Goal: Task Accomplishment & Management: Manage account settings

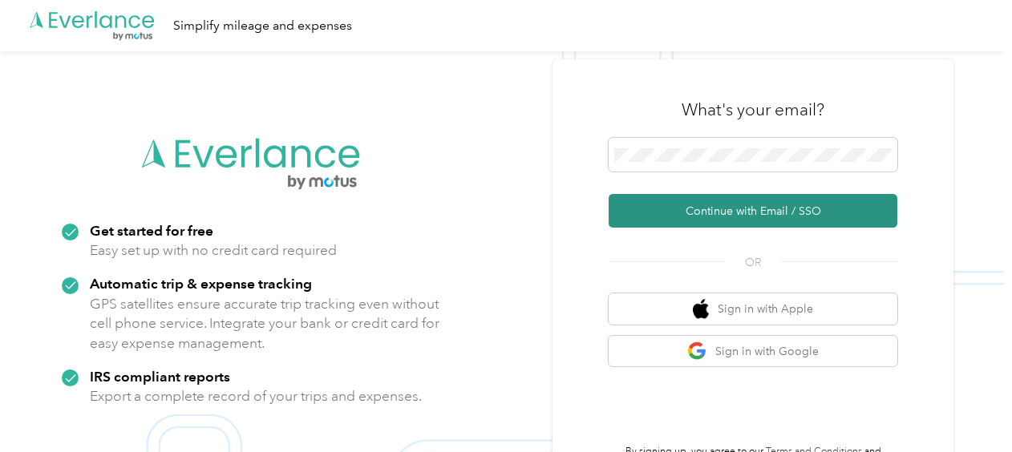
click at [726, 217] on button "Continue with Email / SSO" at bounding box center [753, 211] width 289 height 34
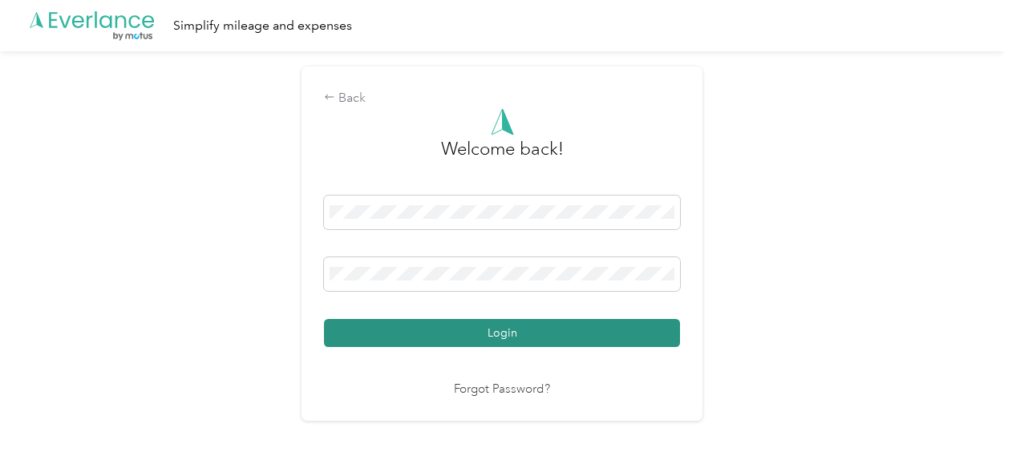
click at [488, 330] on button "Login" at bounding box center [502, 333] width 356 height 28
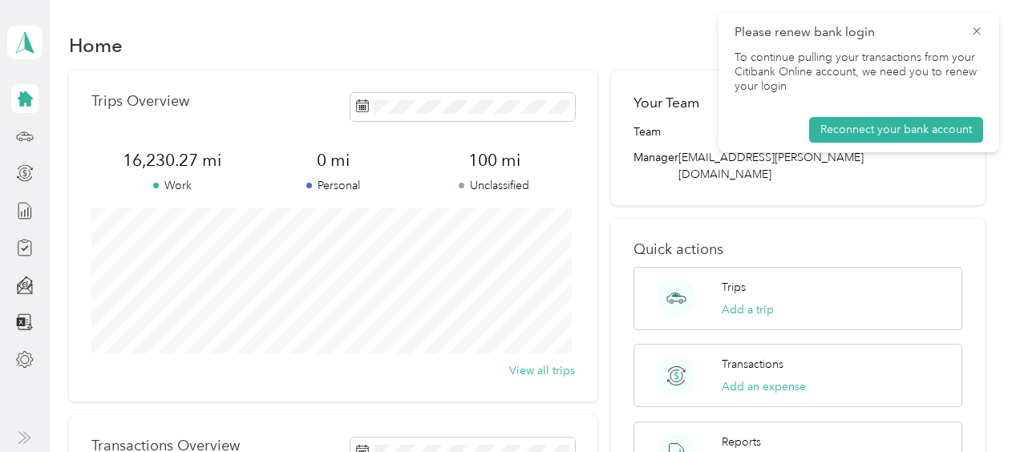
click at [980, 11] on div "Home Trips Overview 16,230.27 mi Work 0 mi Personal 100 mi Unclassified View al…" at bounding box center [527, 400] width 954 height 800
click at [979, 34] on icon at bounding box center [977, 31] width 13 height 14
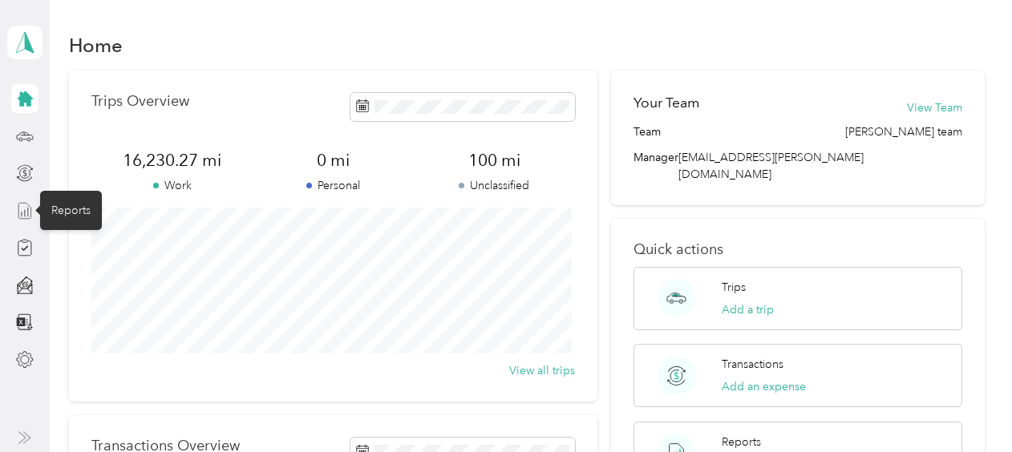
click at [22, 213] on icon at bounding box center [25, 211] width 18 height 18
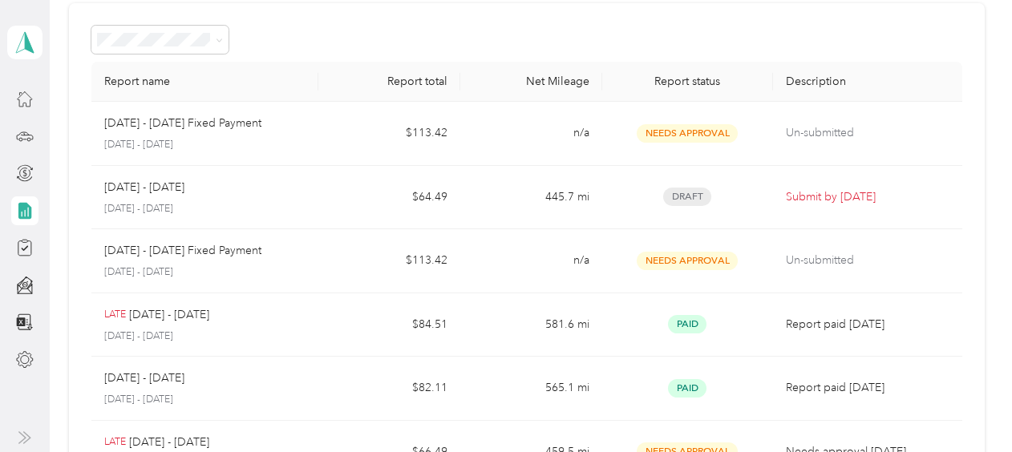
scroll to position [67, 0]
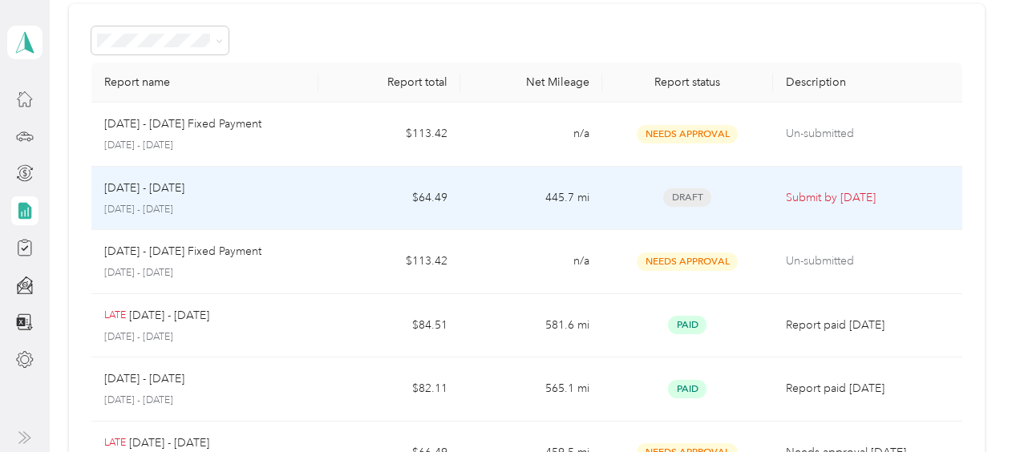
click at [208, 180] on div "[DATE] - [DATE]" at bounding box center [204, 189] width 201 height 18
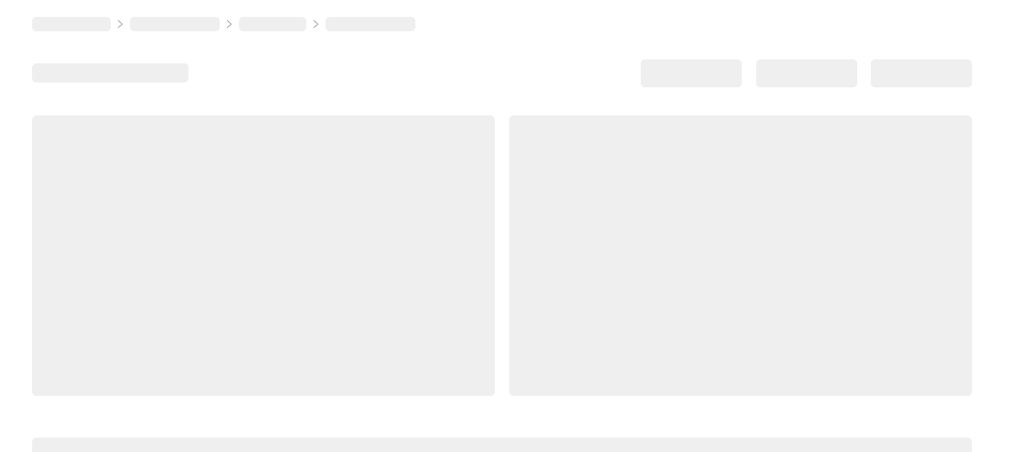
click at [208, 179] on div at bounding box center [263, 256] width 463 height 281
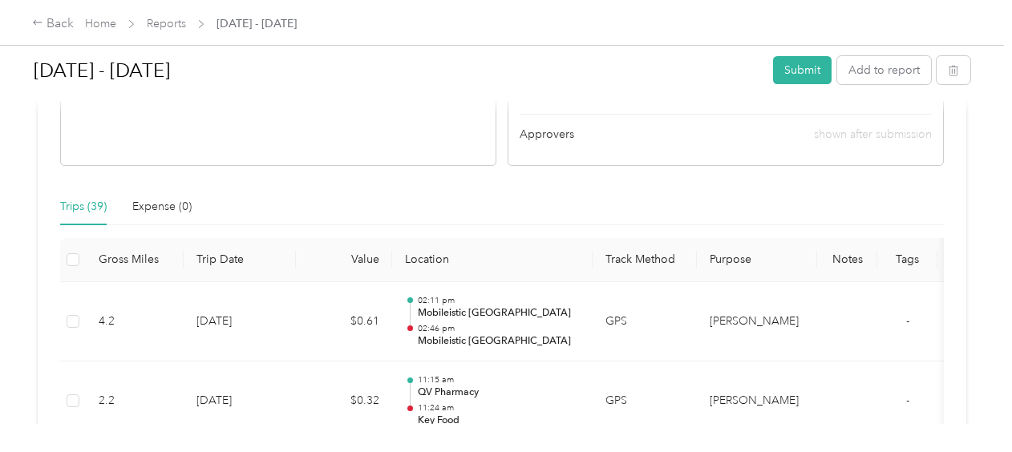
scroll to position [326, 0]
click at [56, 23] on div "Back" at bounding box center [53, 23] width 42 height 19
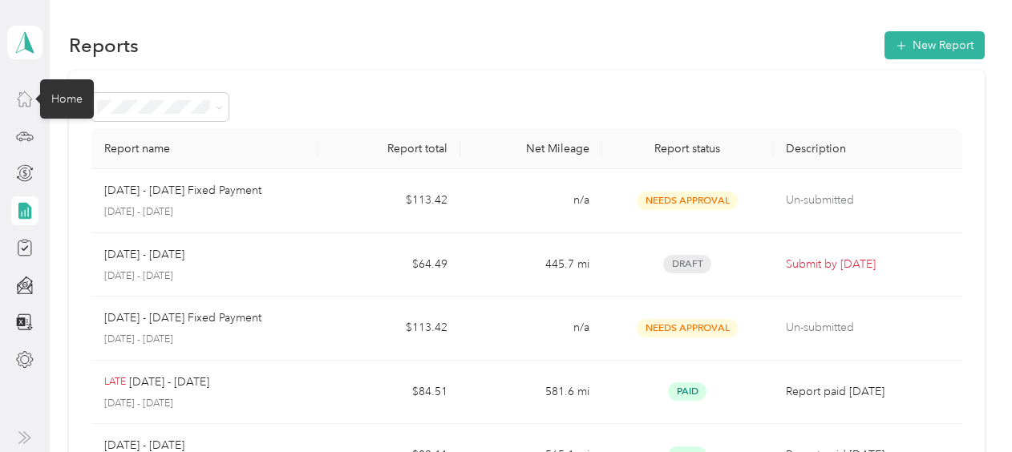
click at [26, 99] on icon at bounding box center [25, 99] width 18 height 18
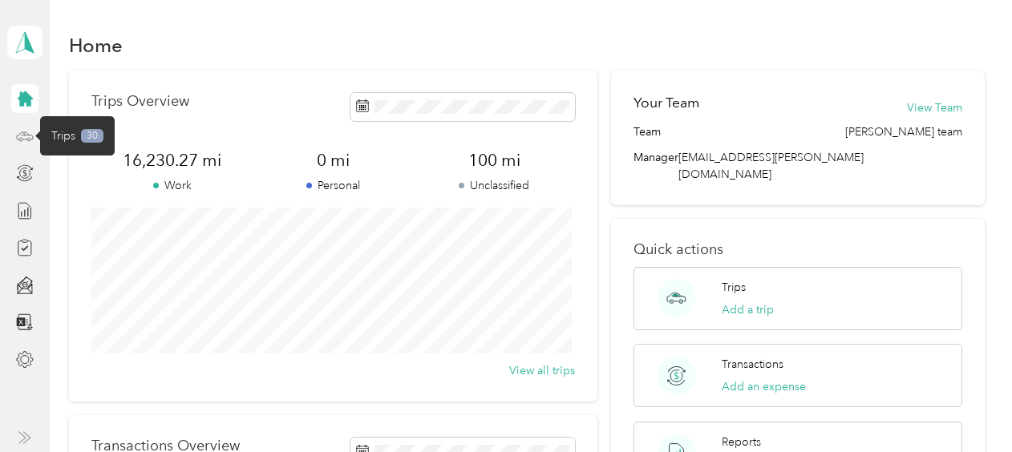
click at [26, 134] on icon at bounding box center [25, 137] width 18 height 18
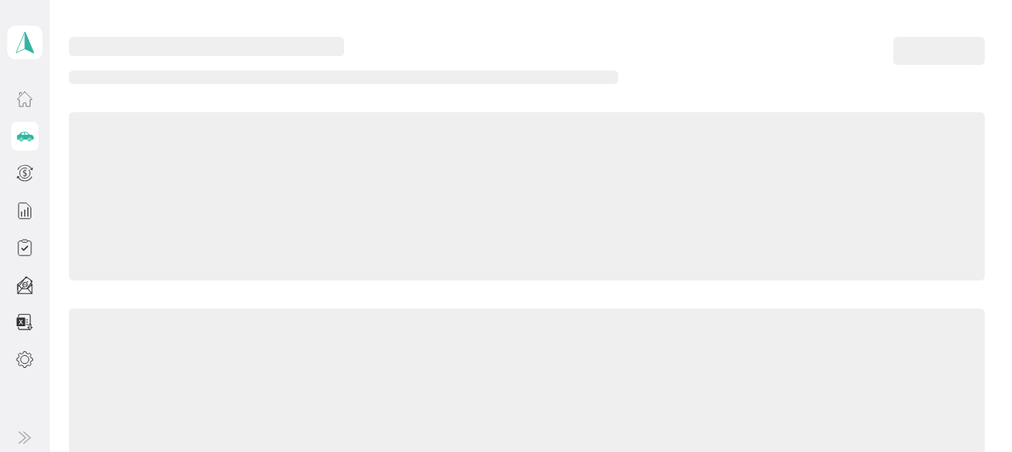
click at [26, 134] on icon at bounding box center [25, 137] width 18 height 18
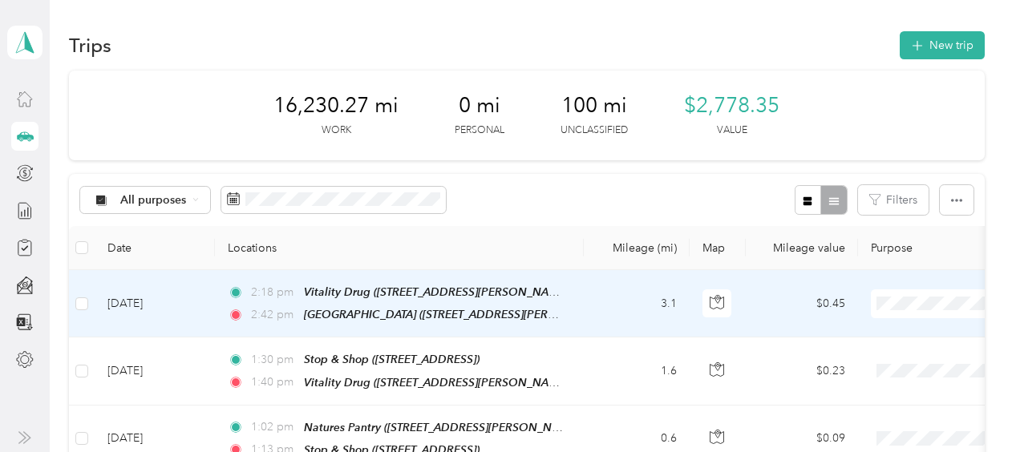
click at [881, 329] on span "[PERSON_NAME]" at bounding box center [927, 325] width 148 height 17
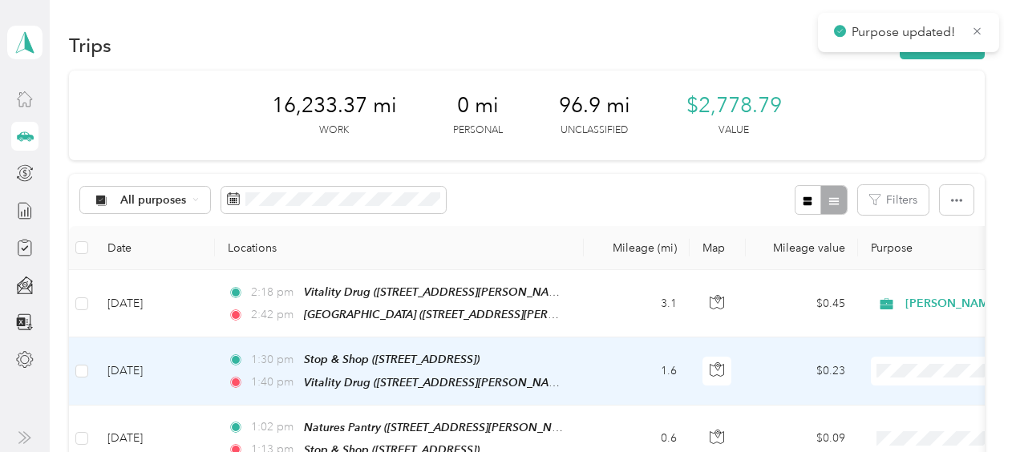
click at [867, 391] on span "[PERSON_NAME]" at bounding box center [927, 395] width 148 height 17
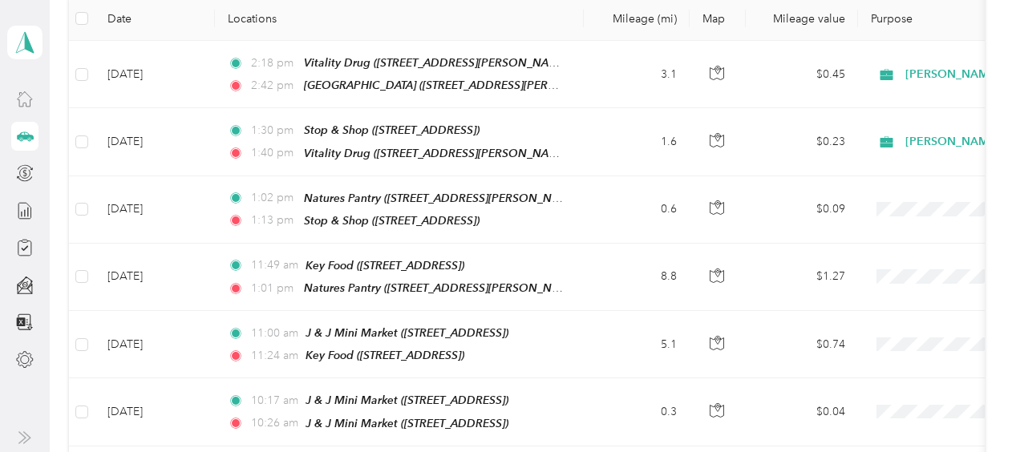
scroll to position [258, 0]
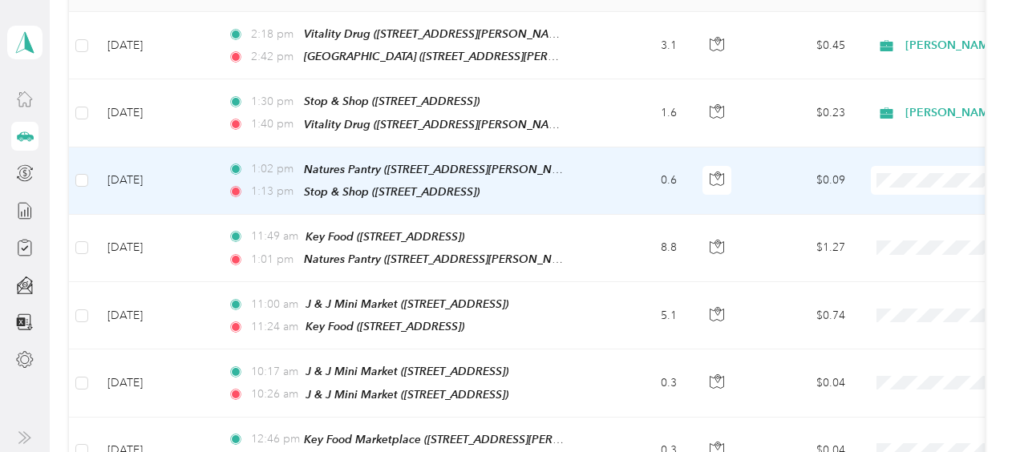
click at [865, 213] on ol "[PERSON_NAME] Personal" at bounding box center [912, 218] width 199 height 56
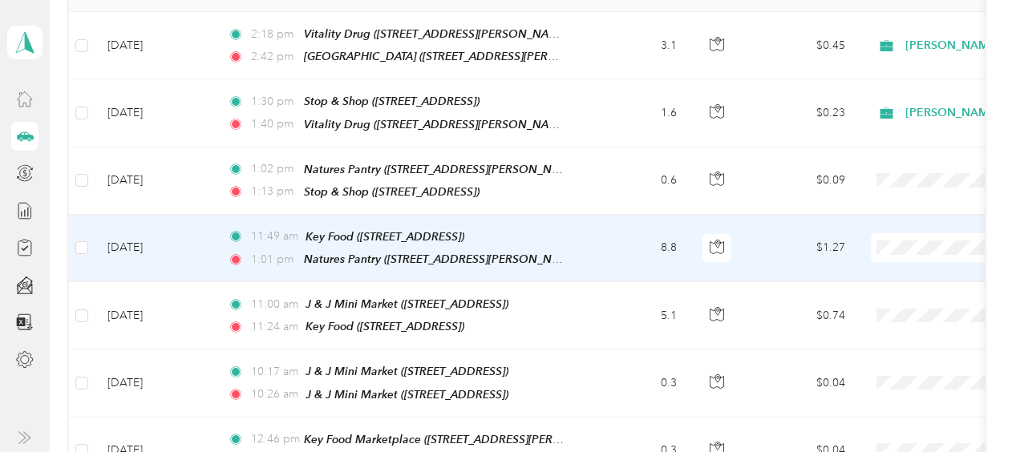
click at [860, 267] on span "[PERSON_NAME]" at bounding box center [927, 270] width 148 height 17
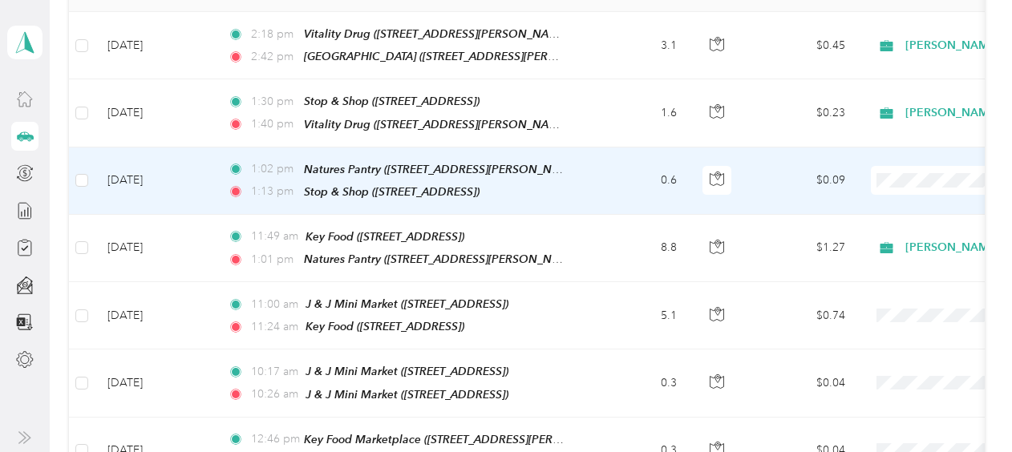
click at [888, 204] on span "[PERSON_NAME]" at bounding box center [927, 205] width 148 height 17
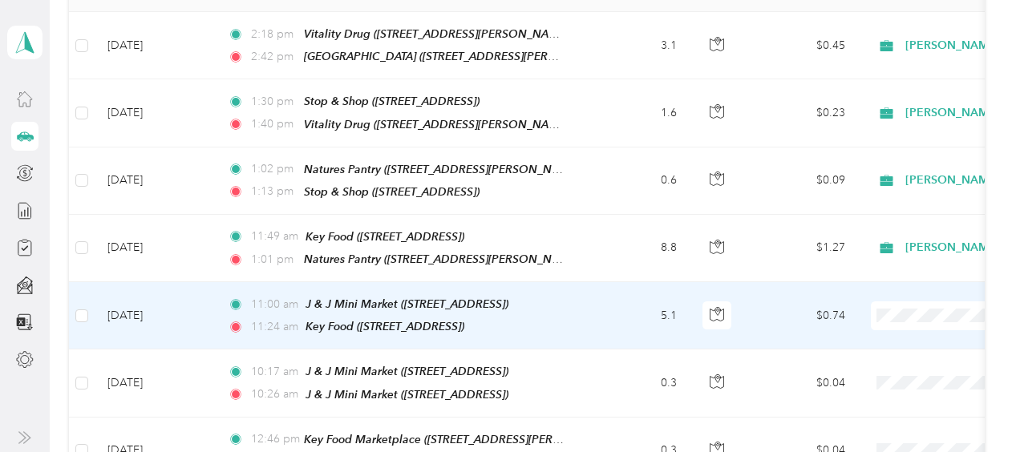
click at [865, 337] on li "[PERSON_NAME]" at bounding box center [912, 328] width 199 height 28
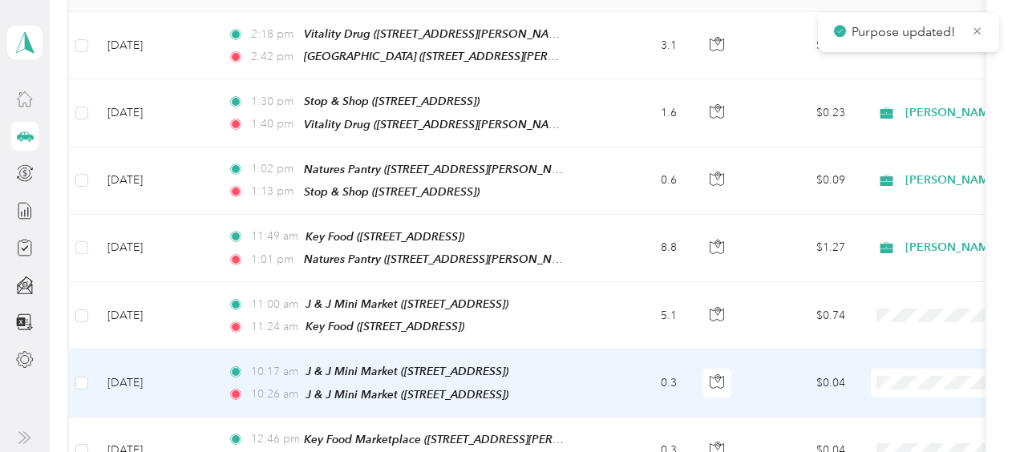
click at [894, 395] on span "[PERSON_NAME]" at bounding box center [927, 401] width 148 height 17
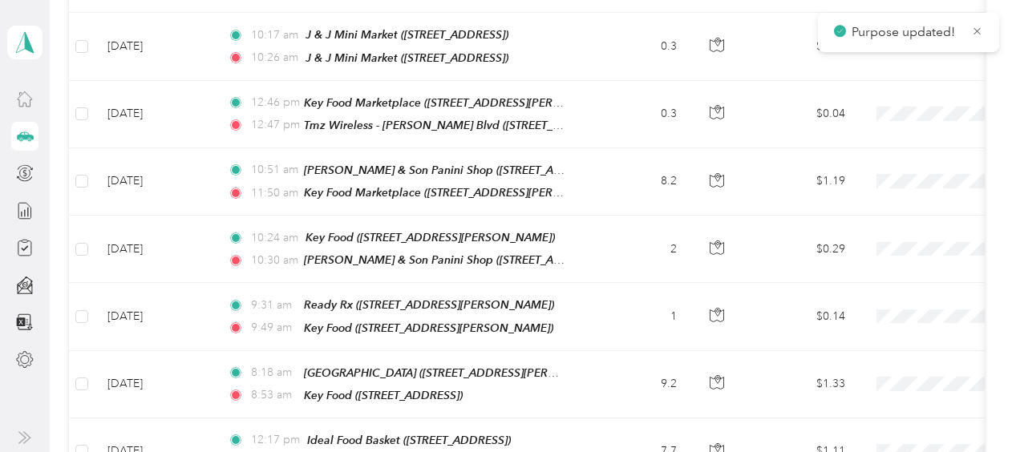
scroll to position [602, 0]
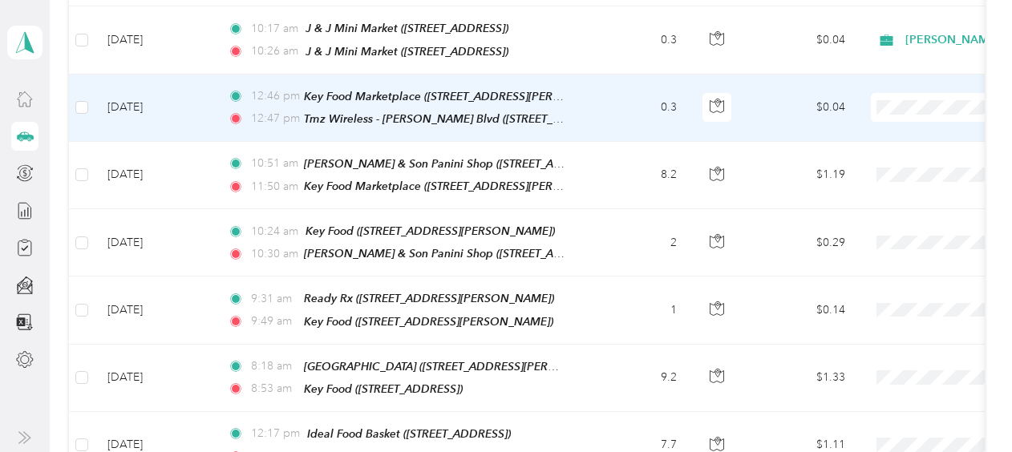
click at [922, 104] on span at bounding box center [970, 107] width 199 height 29
click at [874, 127] on li "[PERSON_NAME]" at bounding box center [912, 125] width 199 height 28
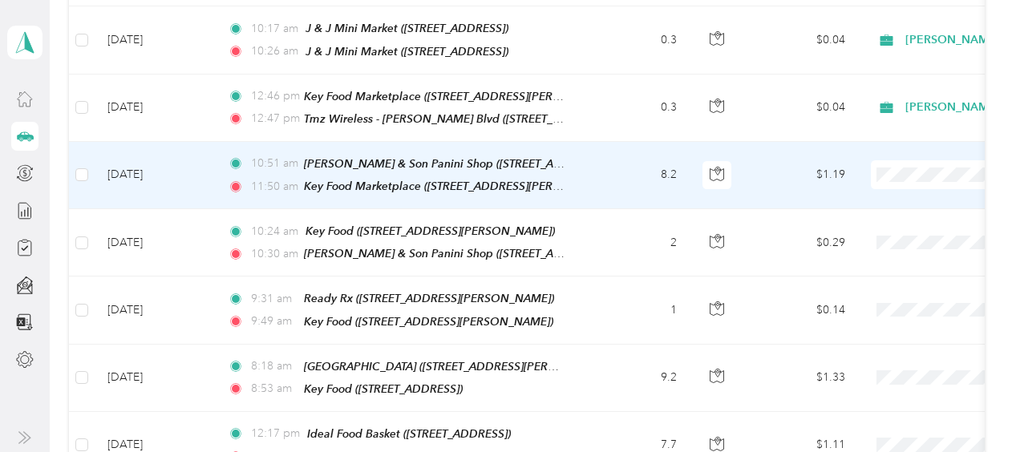
click at [883, 189] on span "[PERSON_NAME]" at bounding box center [927, 182] width 148 height 17
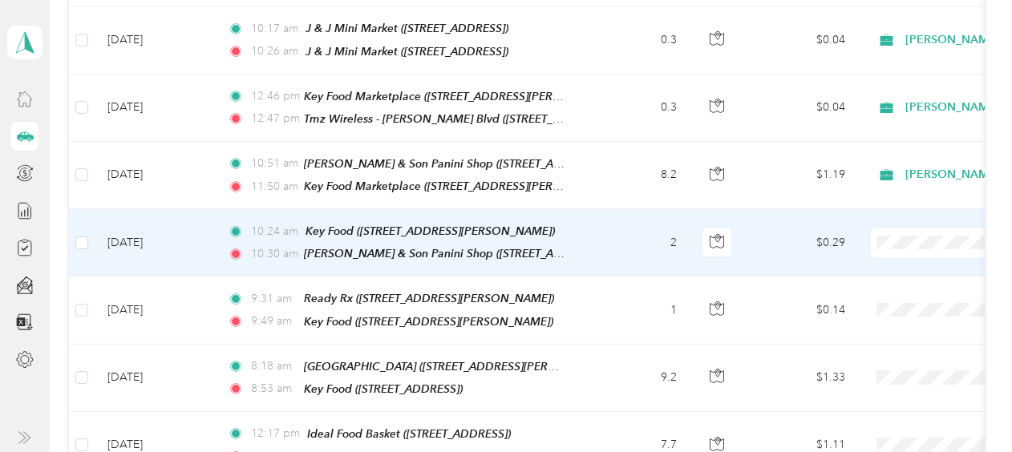
click at [886, 251] on span "[PERSON_NAME]" at bounding box center [927, 251] width 148 height 17
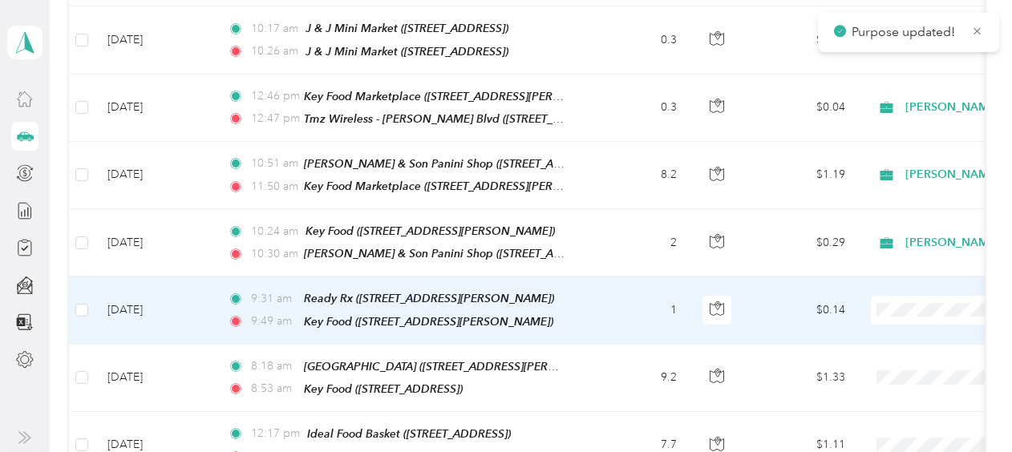
click at [884, 319] on span "[PERSON_NAME]" at bounding box center [927, 313] width 148 height 17
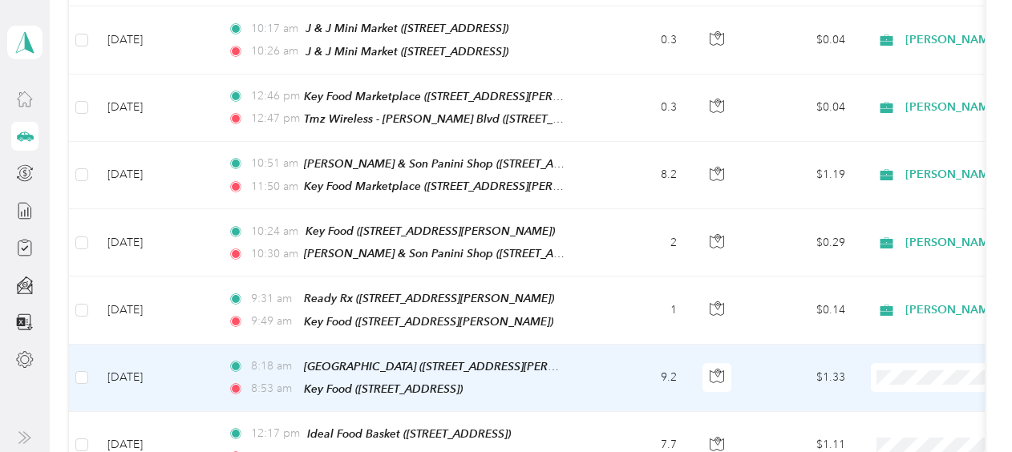
click at [885, 387] on span "[PERSON_NAME]" at bounding box center [927, 379] width 148 height 17
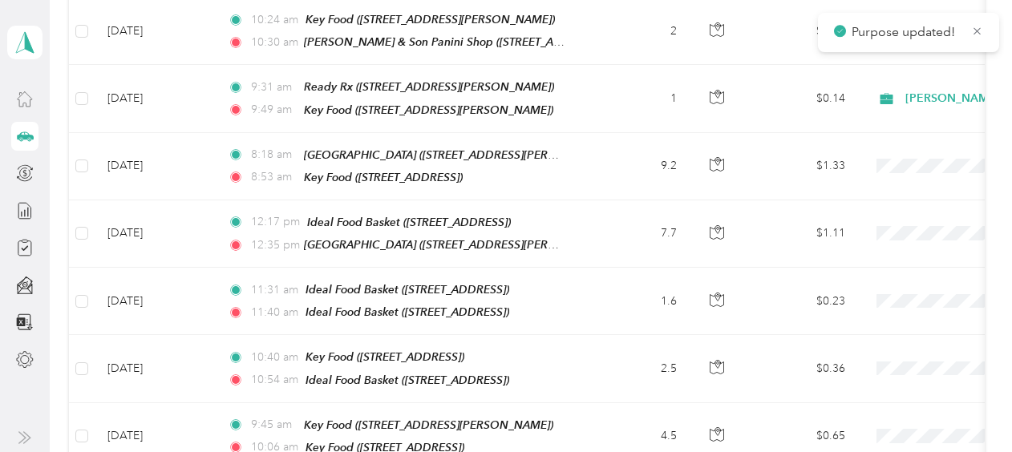
scroll to position [822, 0]
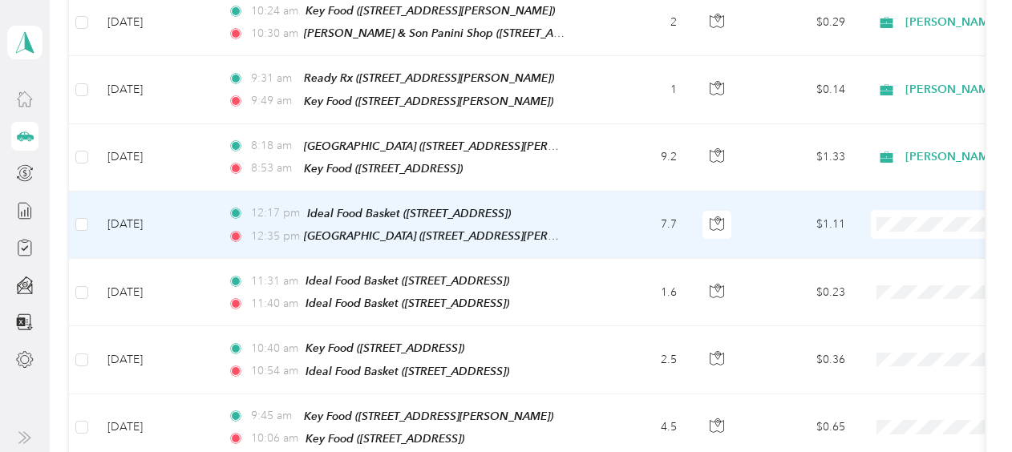
click at [913, 213] on span at bounding box center [970, 224] width 199 height 29
click at [890, 243] on ol "[PERSON_NAME] Personal" at bounding box center [912, 238] width 199 height 56
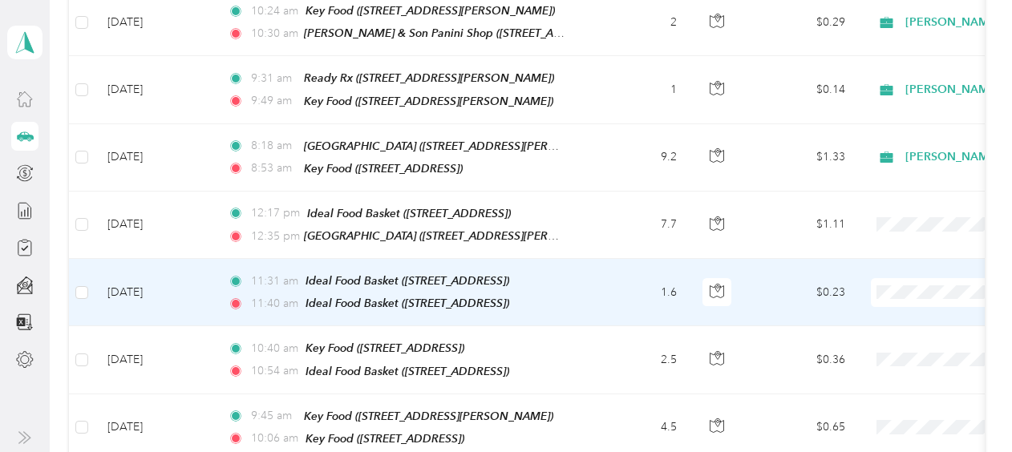
click at [894, 299] on li "[PERSON_NAME]" at bounding box center [912, 296] width 199 height 28
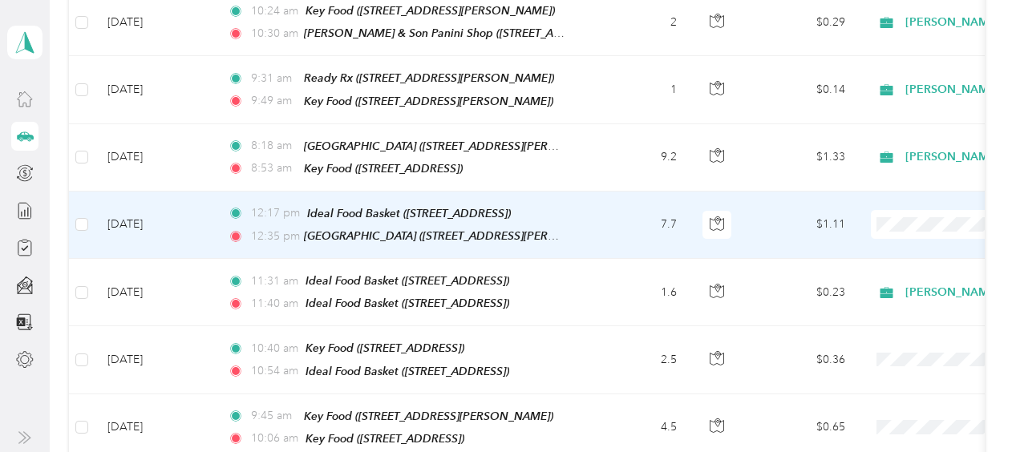
click at [877, 236] on li "[PERSON_NAME]" at bounding box center [912, 232] width 199 height 28
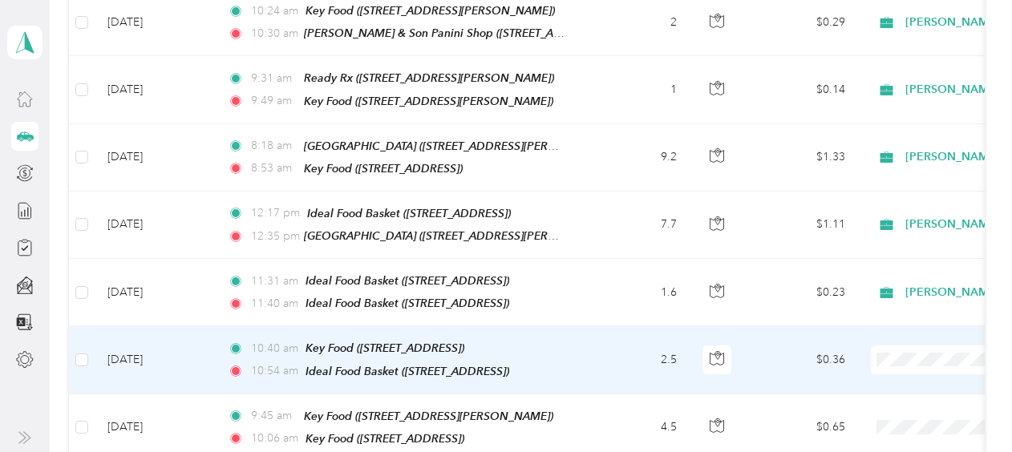
click at [874, 356] on span "[PERSON_NAME]" at bounding box center [927, 363] width 148 height 17
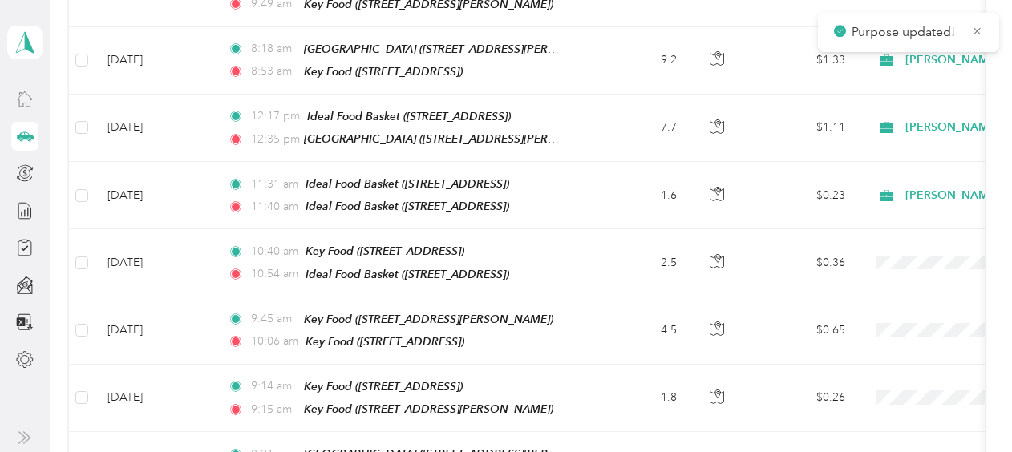
scroll to position [961, 0]
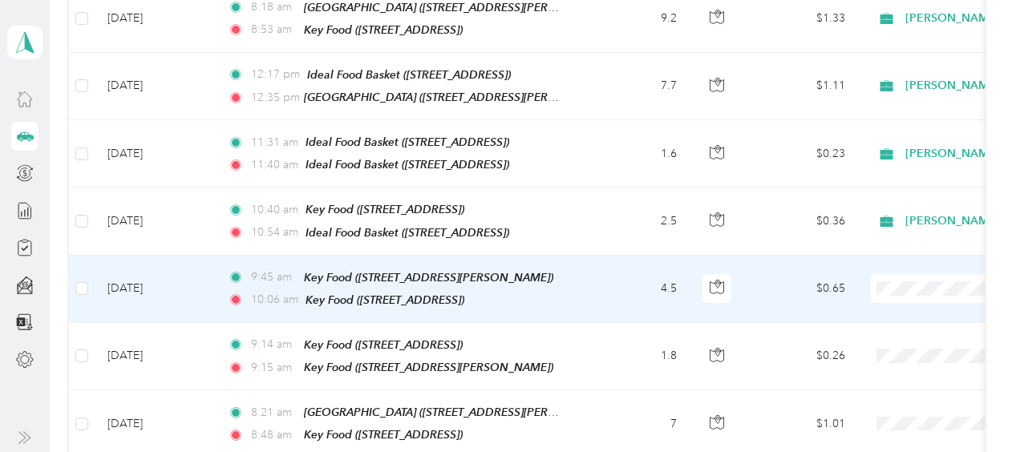
click at [879, 289] on span "[PERSON_NAME]" at bounding box center [927, 290] width 148 height 17
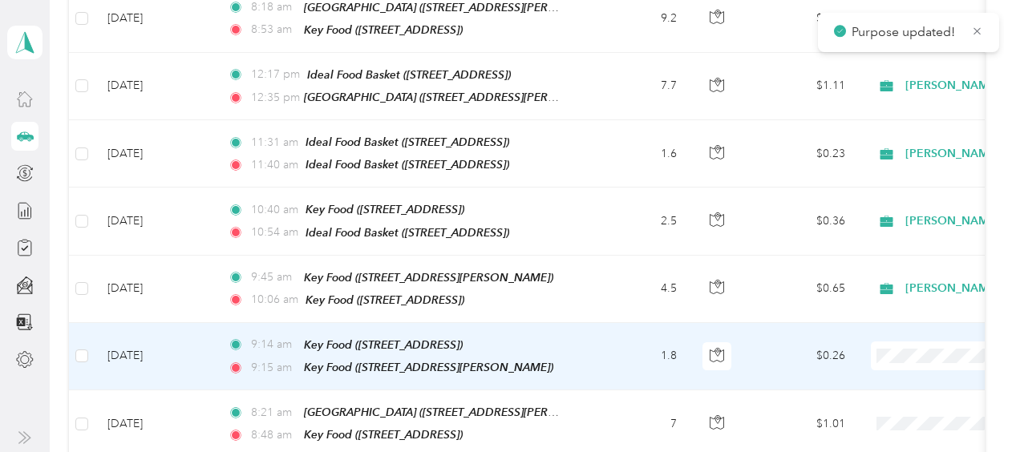
click at [891, 352] on span "[PERSON_NAME]" at bounding box center [927, 348] width 148 height 17
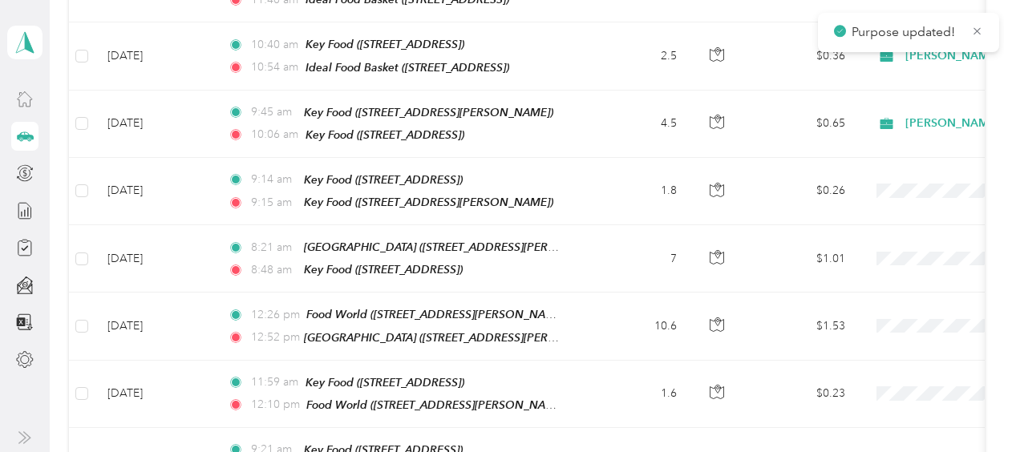
scroll to position [1177, 0]
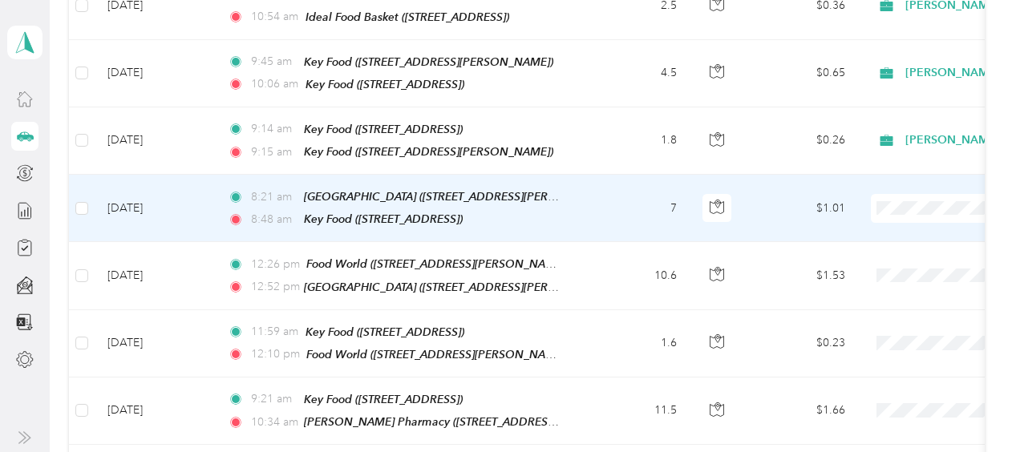
click at [882, 205] on span "[PERSON_NAME]" at bounding box center [927, 197] width 148 height 17
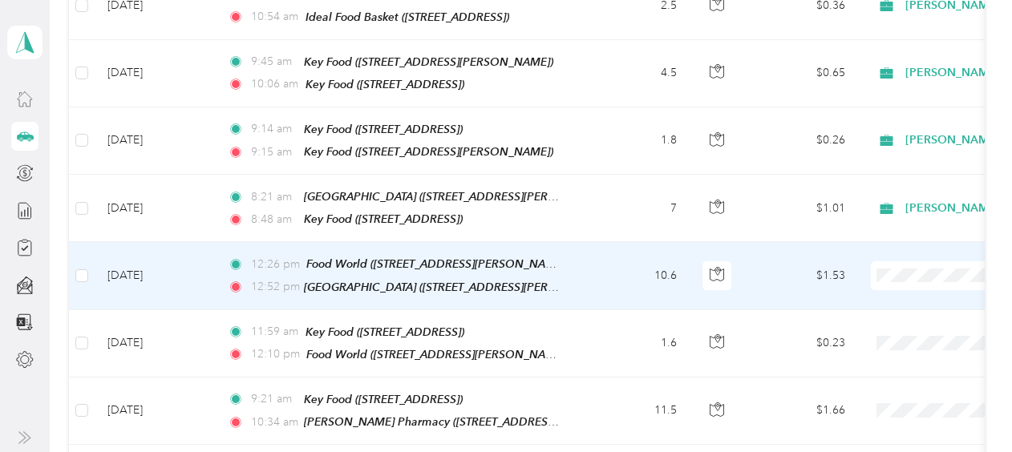
click at [877, 270] on span "[PERSON_NAME]" at bounding box center [927, 263] width 148 height 17
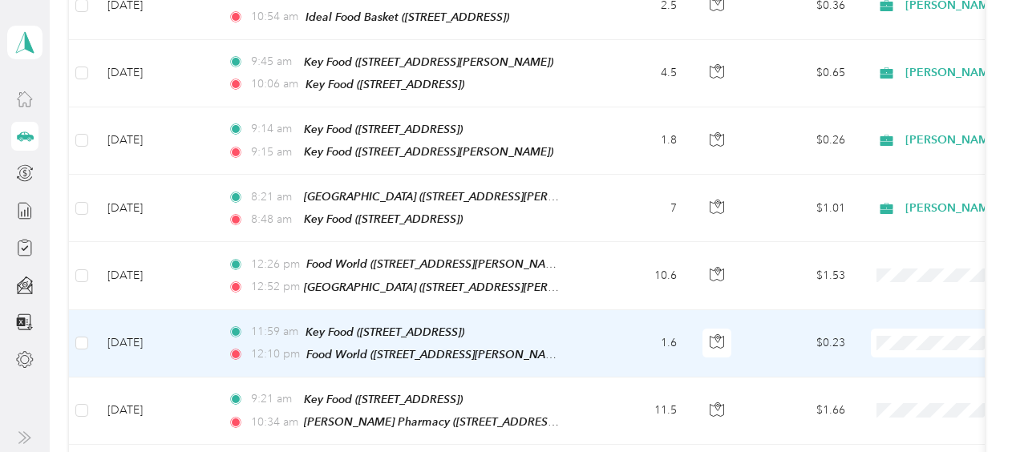
click at [879, 330] on span "[PERSON_NAME]" at bounding box center [927, 336] width 148 height 17
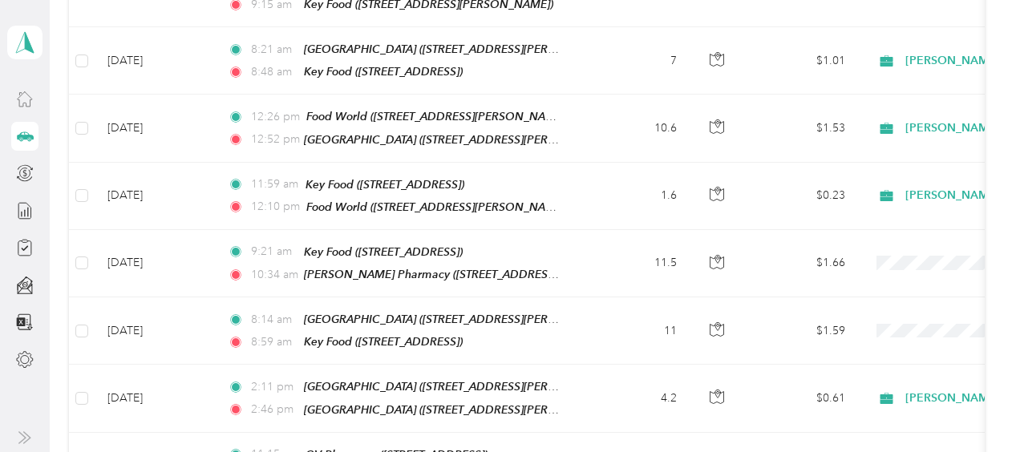
scroll to position [1415, 0]
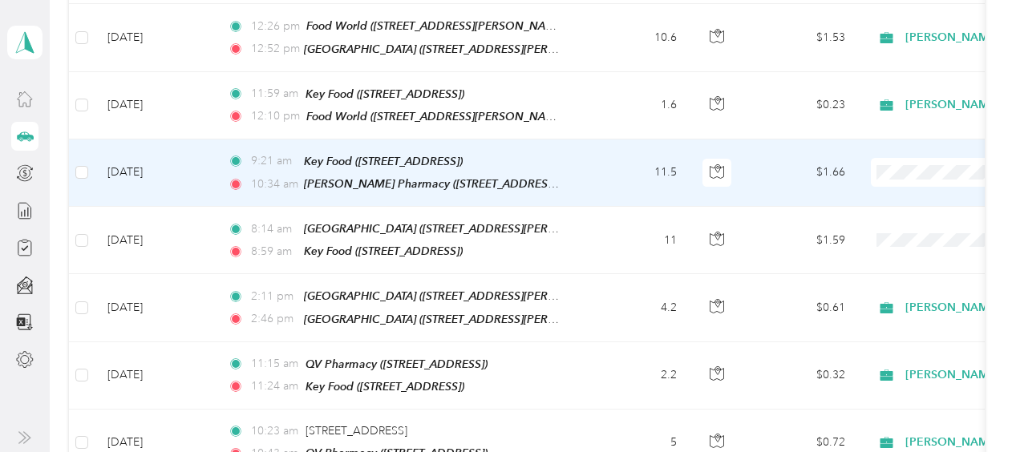
click at [882, 160] on span "[PERSON_NAME]" at bounding box center [927, 159] width 148 height 17
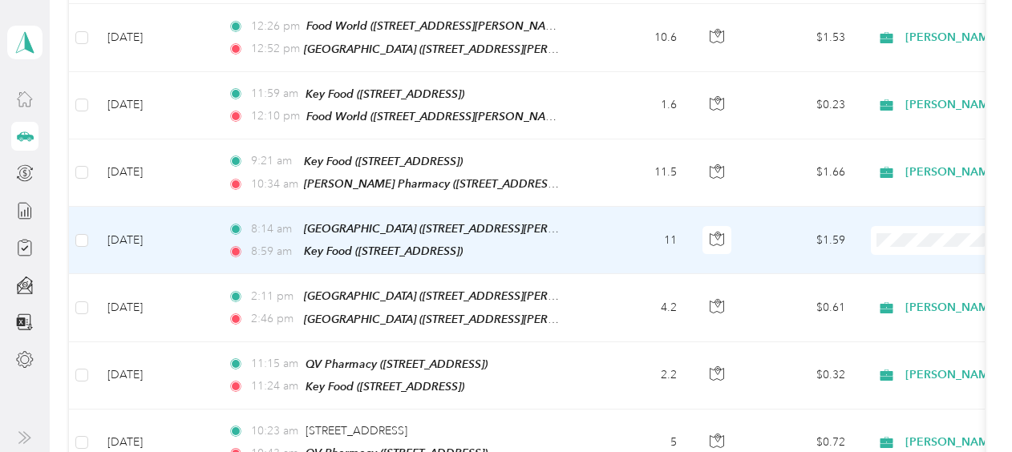
click at [882, 221] on li "[PERSON_NAME]" at bounding box center [912, 231] width 199 height 28
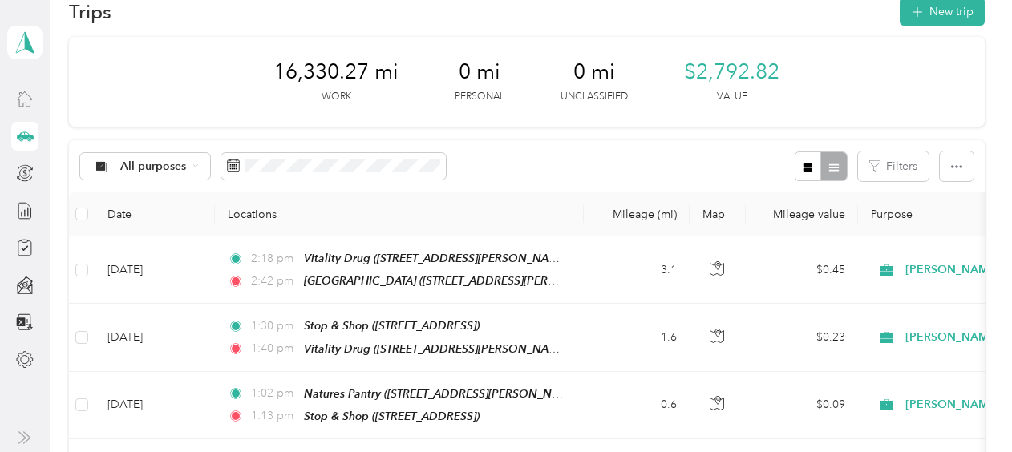
scroll to position [0, 0]
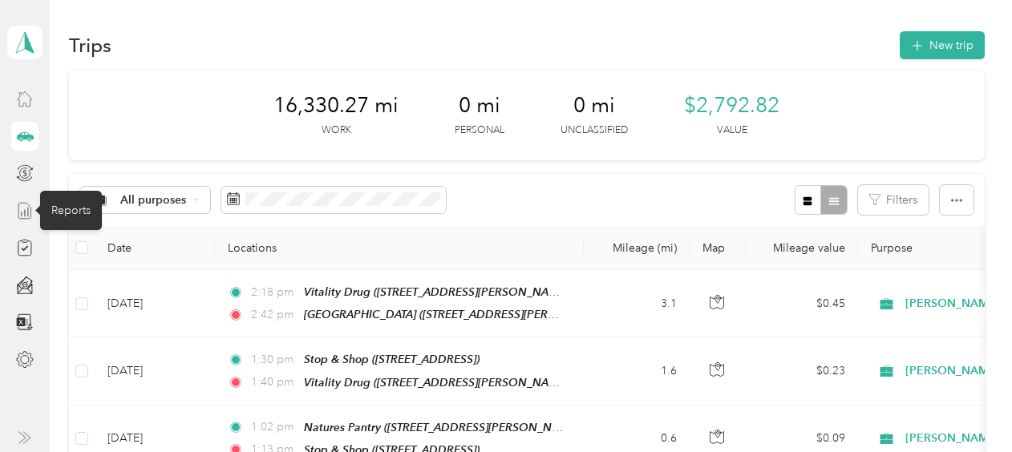
click at [26, 209] on icon at bounding box center [25, 211] width 18 height 18
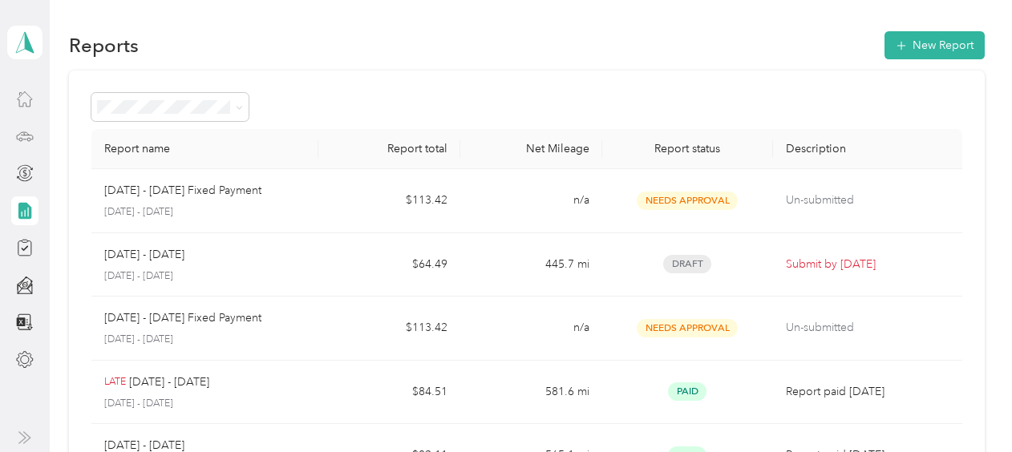
click at [26, 209] on icon at bounding box center [24, 210] width 13 height 17
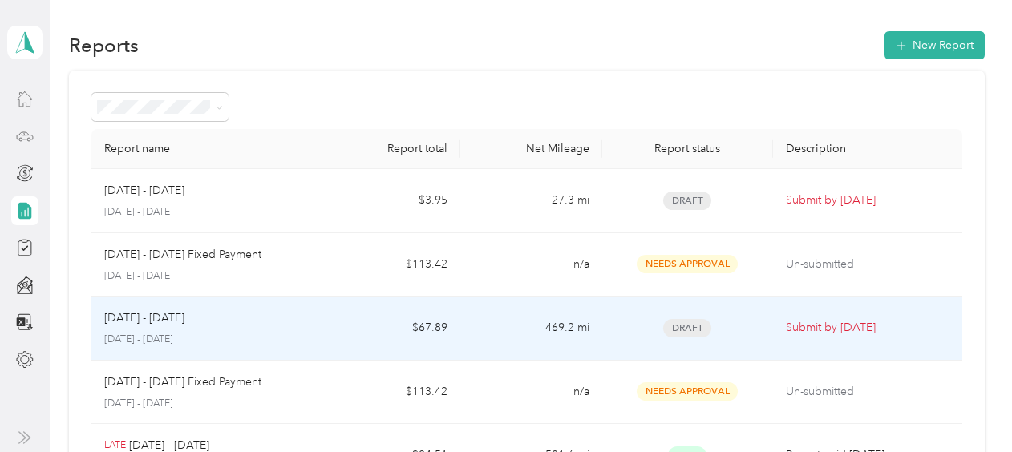
click at [122, 324] on p "[DATE] - [DATE]" at bounding box center [144, 319] width 80 height 18
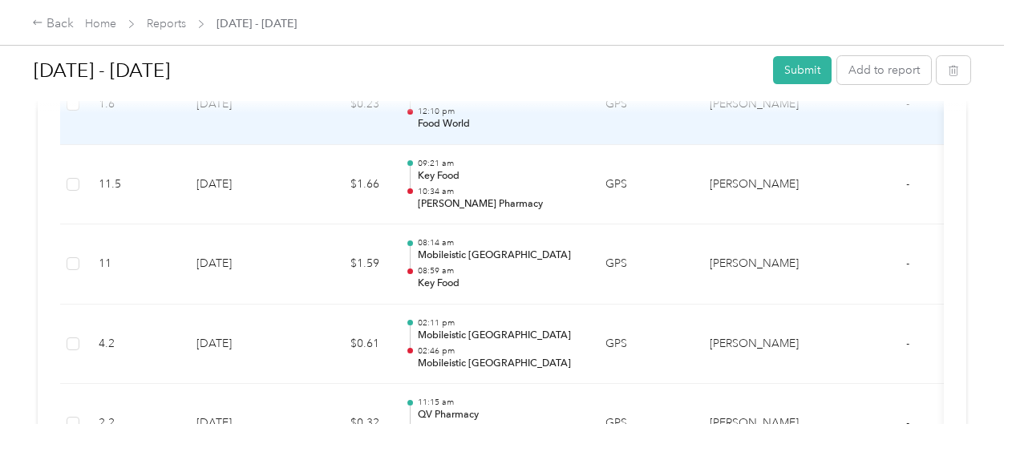
scroll to position [1101, 0]
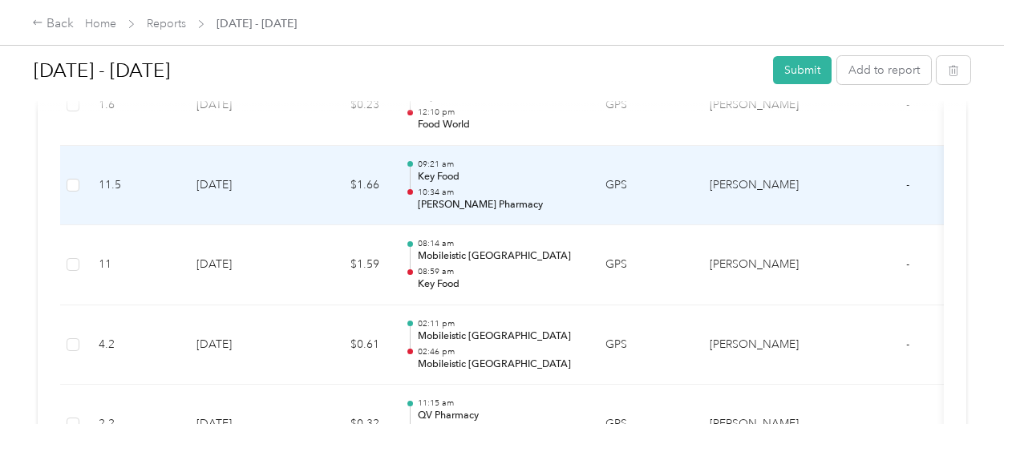
click at [452, 180] on div "09:21 am Key Food 10:34 am [PERSON_NAME] Pharmacy" at bounding box center [499, 186] width 162 height 54
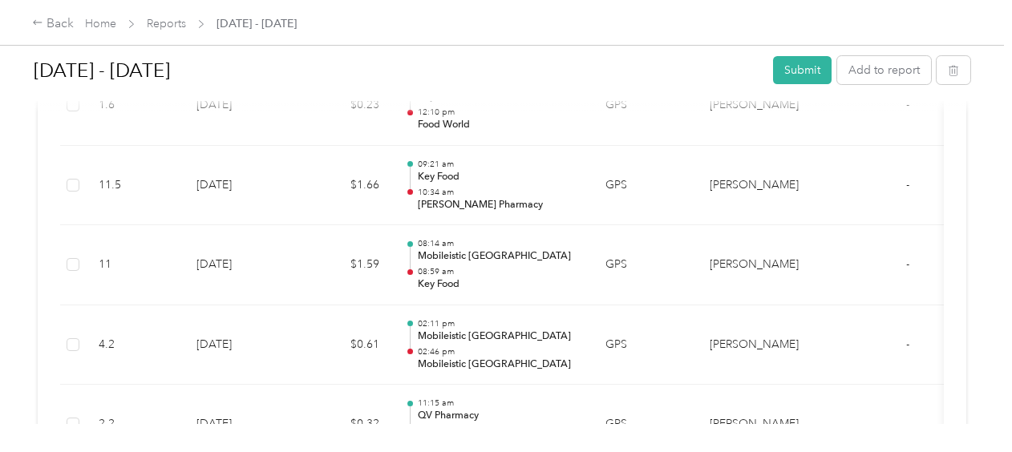
click at [452, 452] on div at bounding box center [502, 452] width 1004 height 0
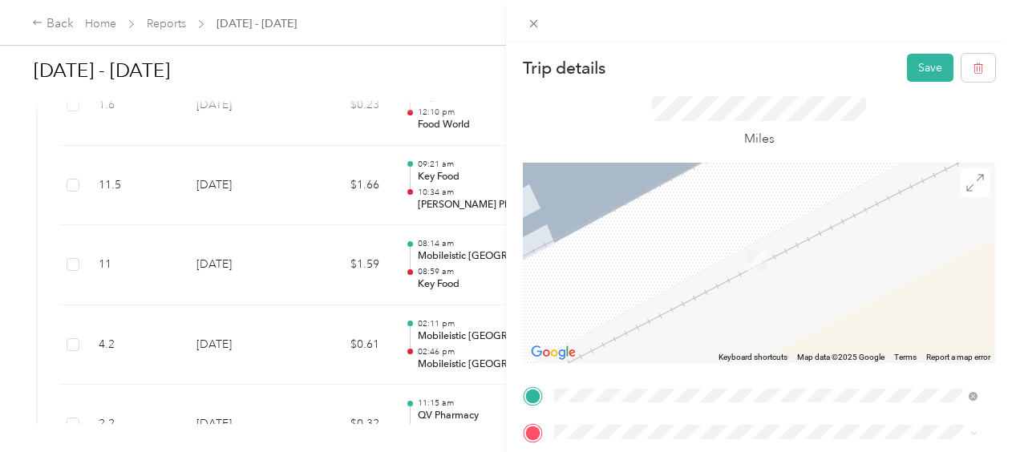
click at [687, 261] on span "[STREET_ADDRESS]" at bounding box center [636, 260] width 102 height 14
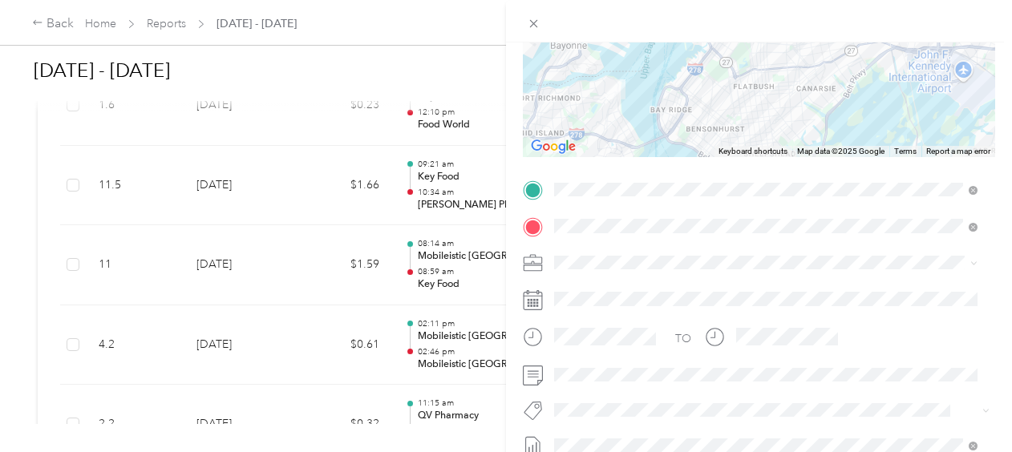
scroll to position [0, 0]
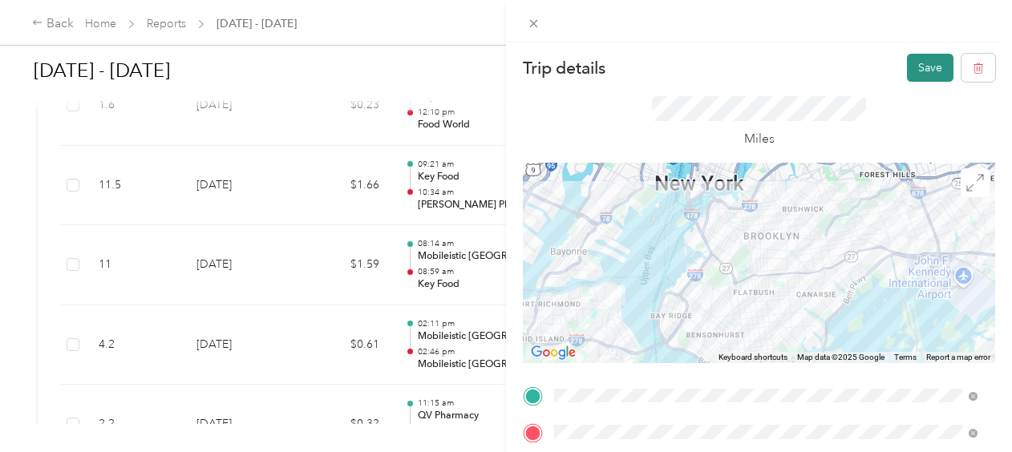
click at [912, 63] on button "Save" at bounding box center [930, 68] width 47 height 28
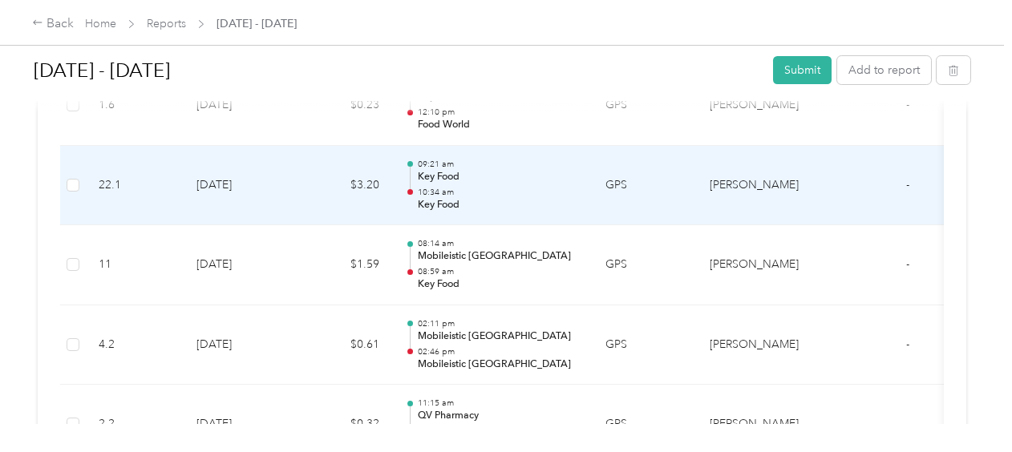
click at [448, 188] on p "10:34 am" at bounding box center [499, 192] width 162 height 11
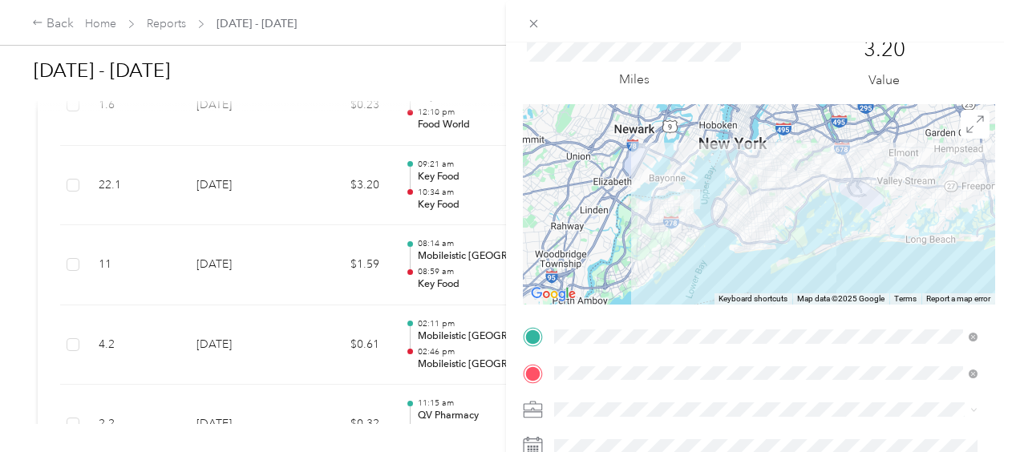
scroll to position [67, 0]
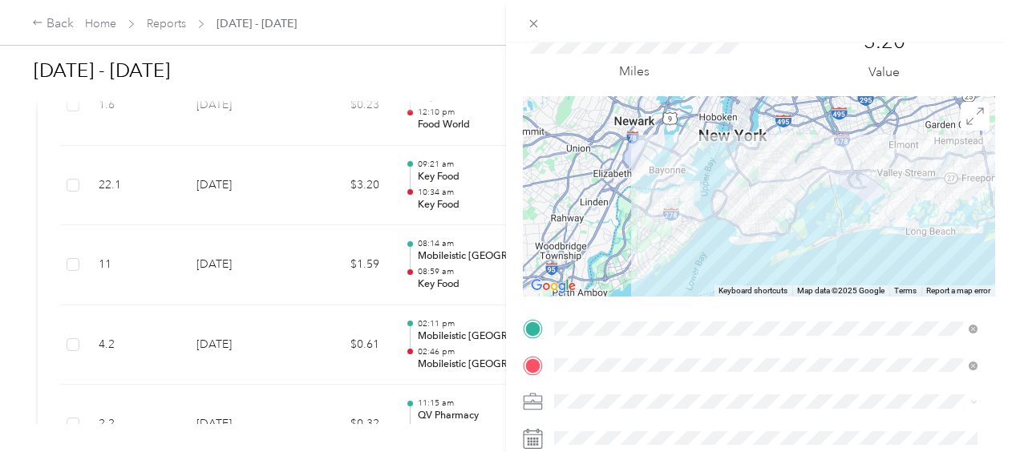
click at [435, 124] on div "Trip details Save This trip cannot be edited because it is either under review,…" at bounding box center [506, 226] width 1012 height 452
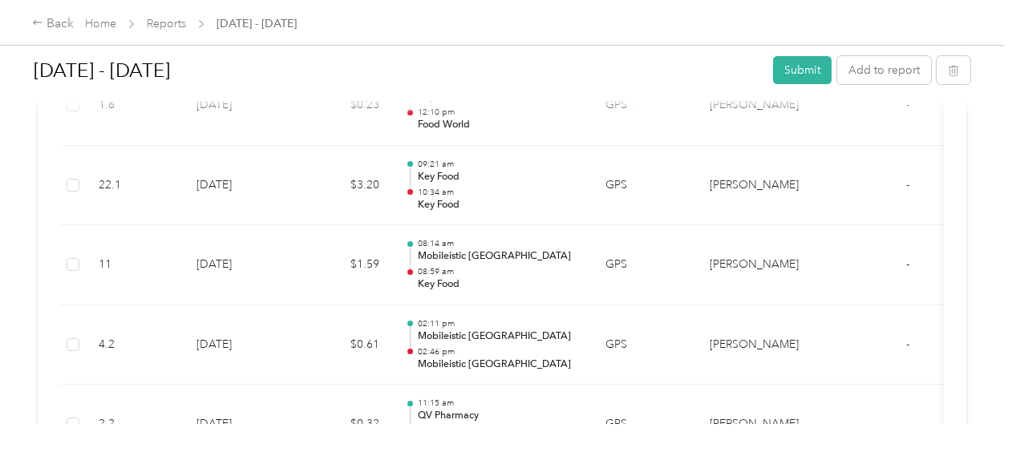
click at [435, 452] on div "Trip details Save This trip cannot be edited because it is either under review,…" at bounding box center [502, 452] width 1004 height 0
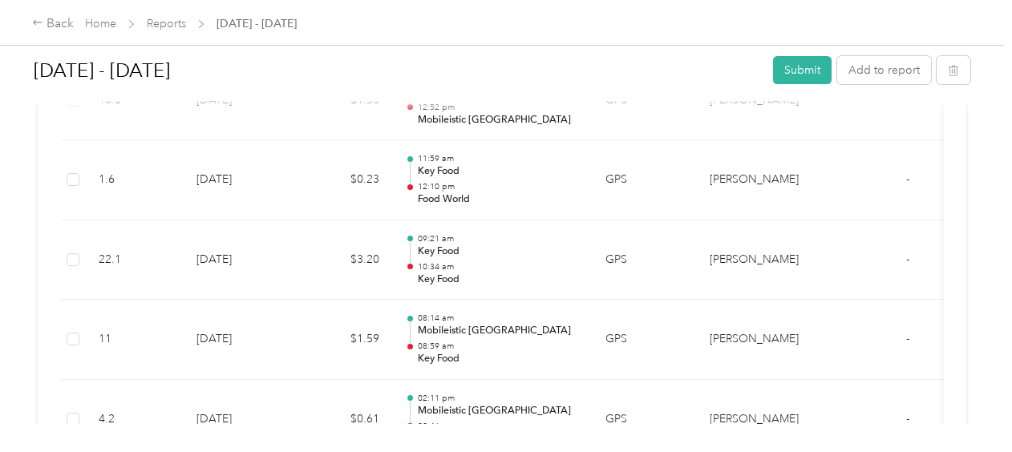
scroll to position [992, 0]
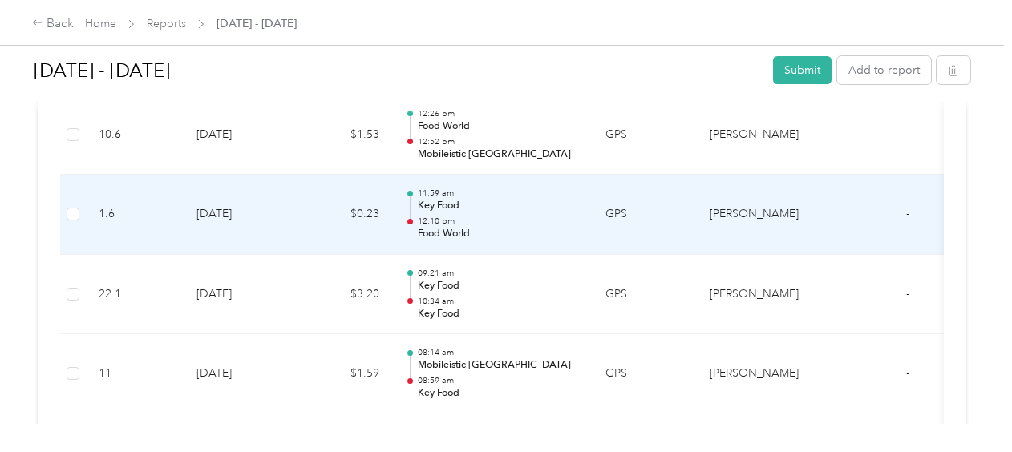
click at [456, 227] on p "Food World" at bounding box center [499, 234] width 162 height 14
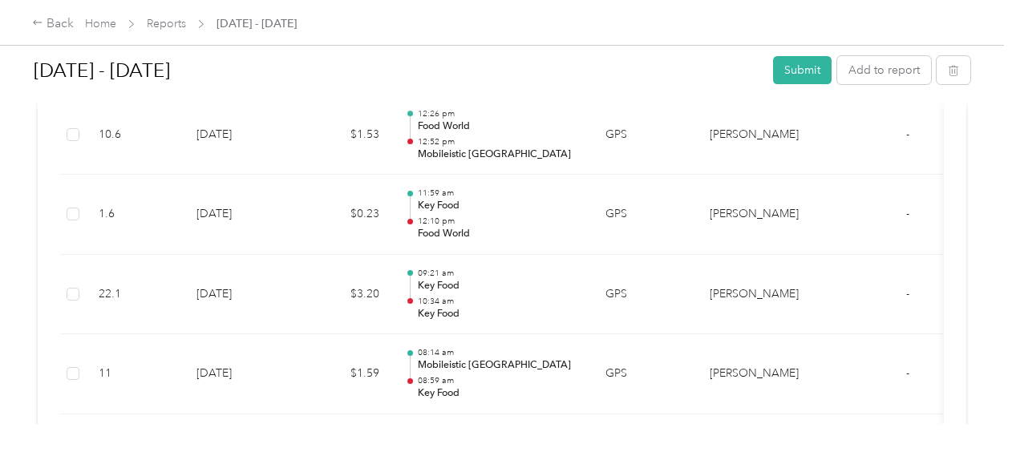
click at [456, 452] on div at bounding box center [502, 452] width 1004 height 0
click at [509, 223] on div at bounding box center [1015, 226] width 1012 height 452
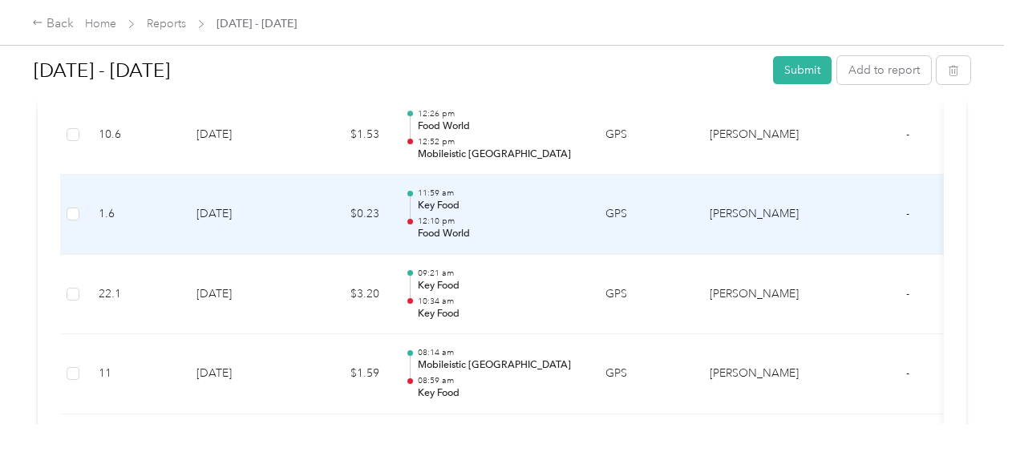
click at [420, 191] on p "11:59 am" at bounding box center [499, 193] width 162 height 11
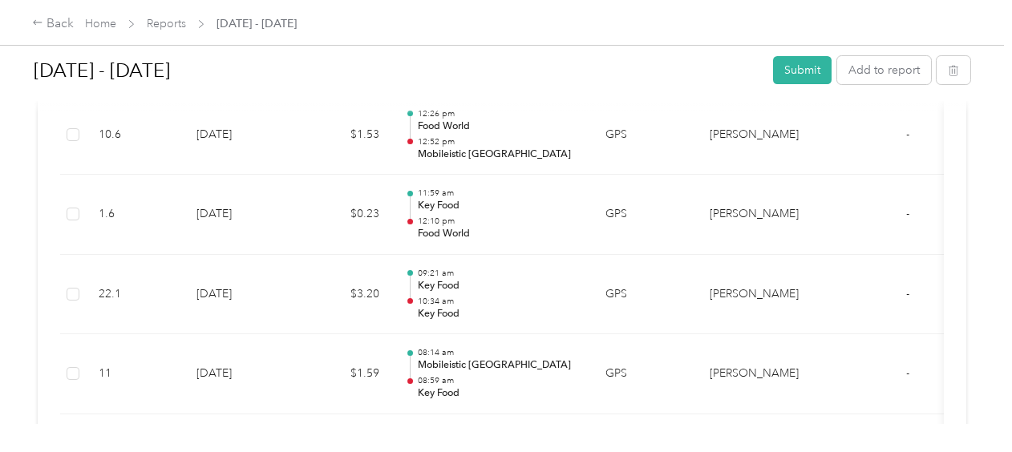
click at [420, 452] on div "Trip details Save This trip cannot be edited because it is either under review,…" at bounding box center [502, 452] width 1004 height 0
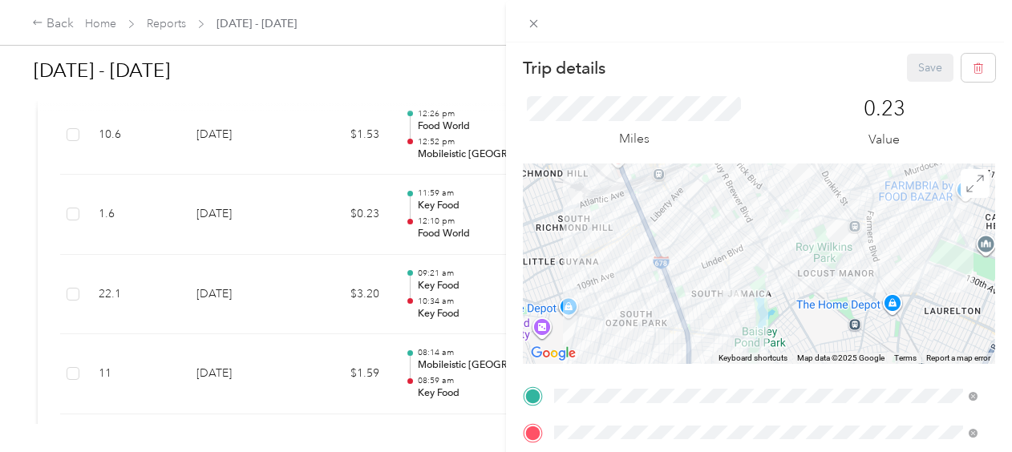
click at [446, 233] on div "Trip details Save This trip cannot be edited because it is either under review,…" at bounding box center [506, 226] width 1012 height 452
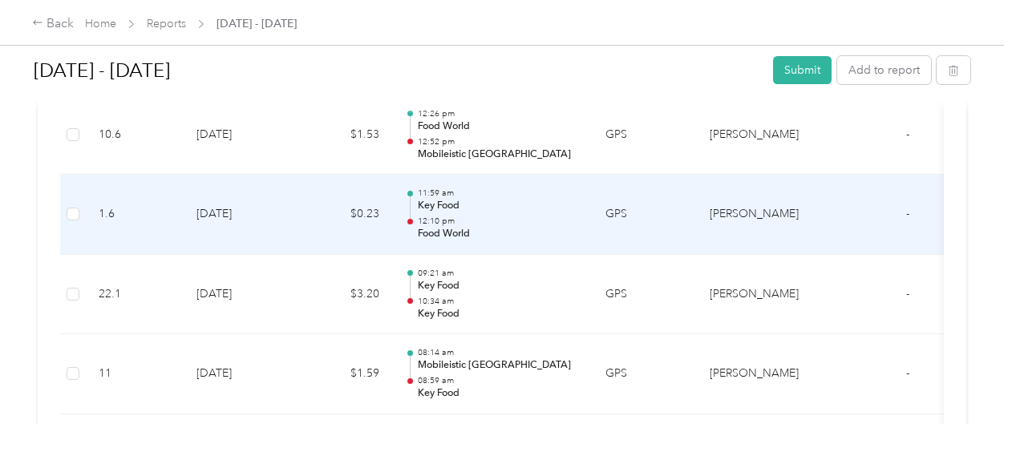
click at [446, 233] on p "Food World" at bounding box center [499, 234] width 162 height 14
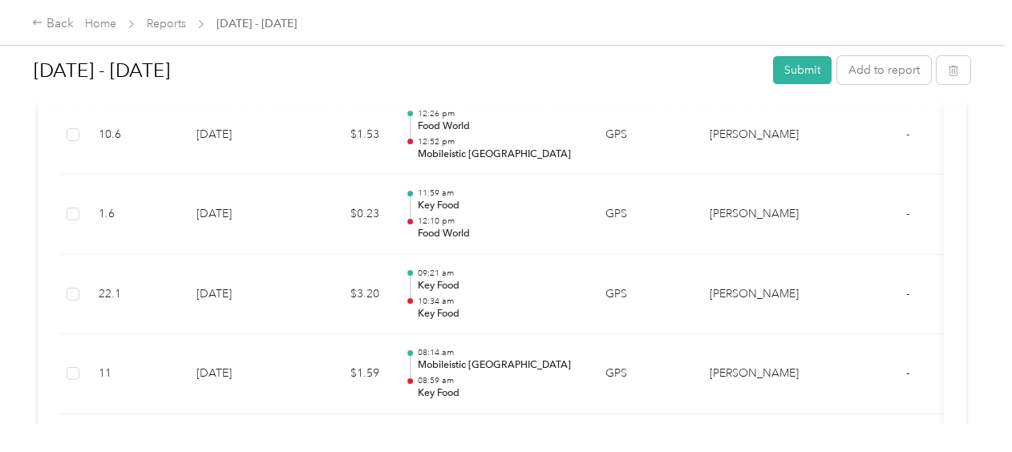
click at [446, 452] on div "Trip details Save This trip cannot be edited because it is either under review,…" at bounding box center [502, 452] width 1004 height 0
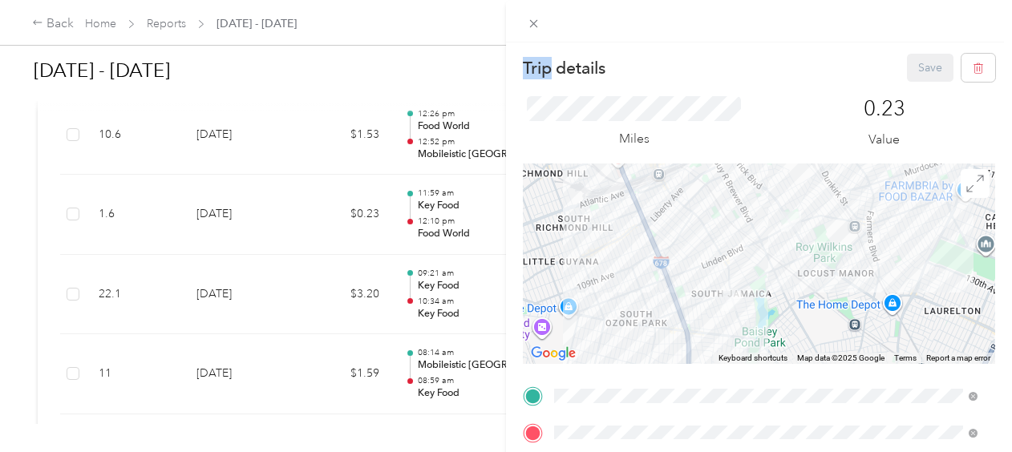
drag, startPoint x: 446, startPoint y: 233, endPoint x: 436, endPoint y: 296, distance: 63.4
click at [436, 296] on div "Trip details Save This trip cannot be edited because it is either under review,…" at bounding box center [506, 226] width 1012 height 452
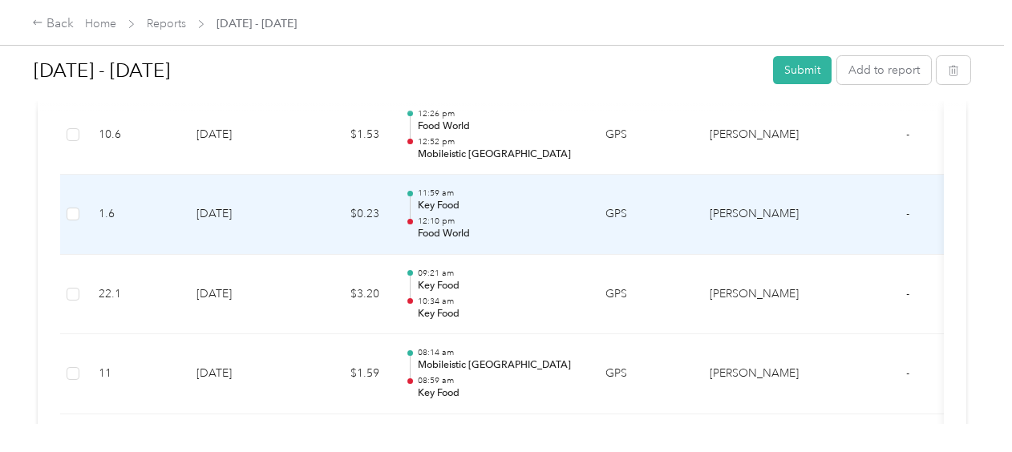
click at [433, 216] on p "12:10 pm" at bounding box center [499, 221] width 162 height 11
click at [433, 452] on div at bounding box center [502, 452] width 1004 height 0
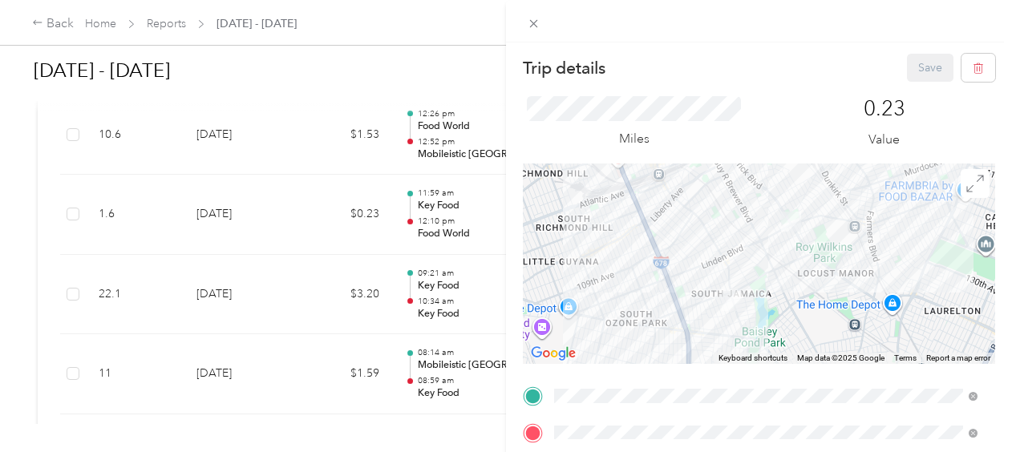
click at [433, 276] on div "Trip details Save This trip cannot be edited because it is either under review,…" at bounding box center [506, 226] width 1012 height 452
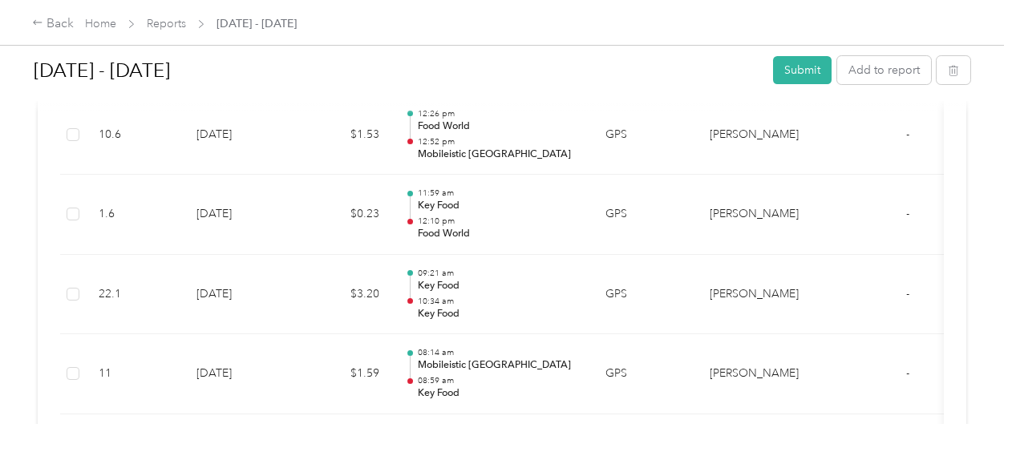
click at [433, 452] on div "Trip details Save This trip cannot be edited because it is either under review,…" at bounding box center [502, 452] width 1004 height 0
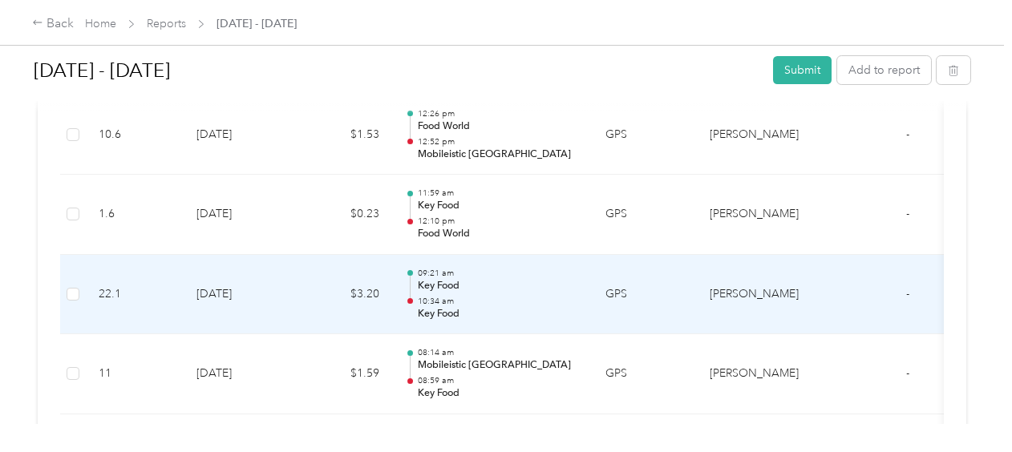
click at [433, 279] on p "Key Food" at bounding box center [499, 286] width 162 height 14
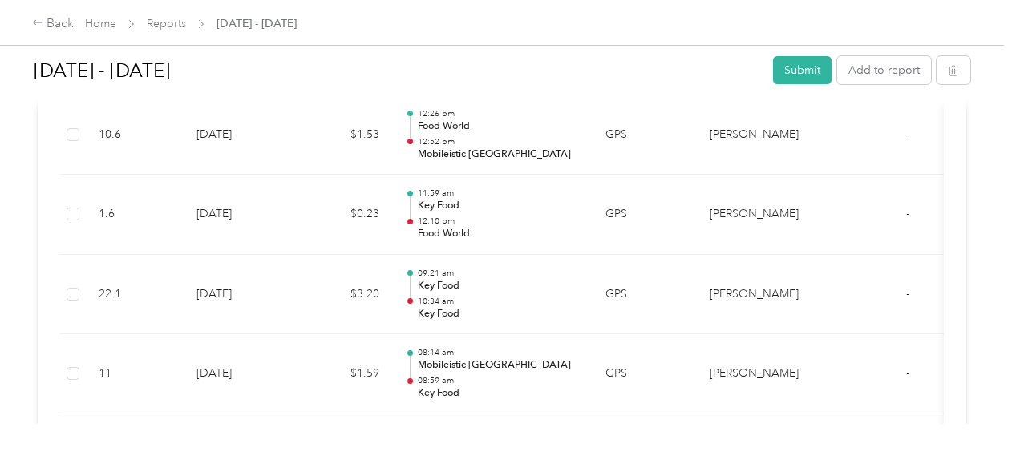
click at [433, 276] on div at bounding box center [506, 226] width 1012 height 452
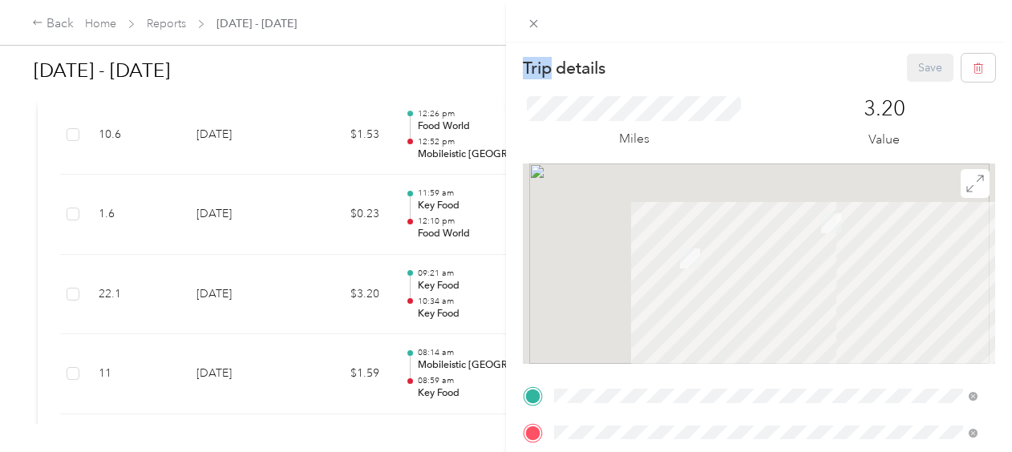
click at [433, 452] on div "Trip details Save This trip cannot be edited because it is either under review,…" at bounding box center [502, 452] width 1004 height 0
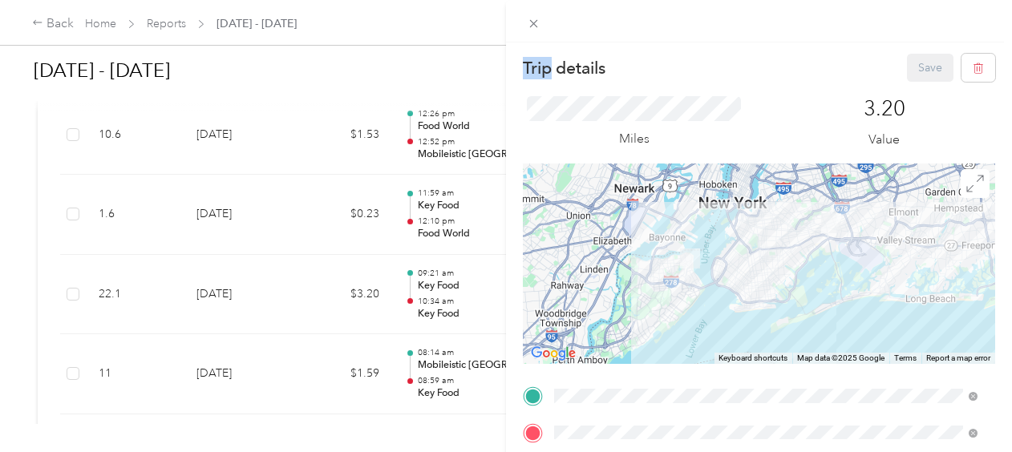
drag, startPoint x: 433, startPoint y: 276, endPoint x: 430, endPoint y: 214, distance: 61.8
click at [430, 214] on div "Trip details Save This trip cannot be edited because it is either under review,…" at bounding box center [506, 226] width 1012 height 452
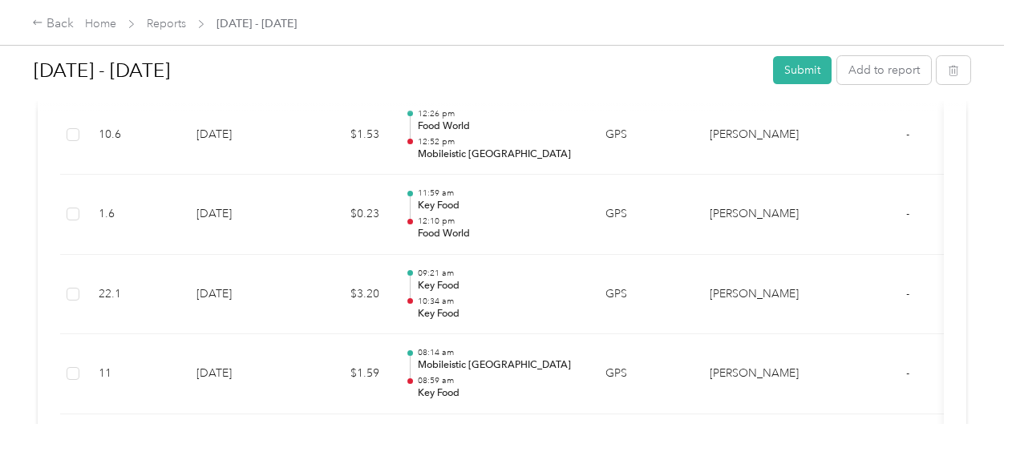
click at [430, 452] on div "Trip details Save This trip cannot be edited because it is either under review,…" at bounding box center [502, 452] width 1004 height 0
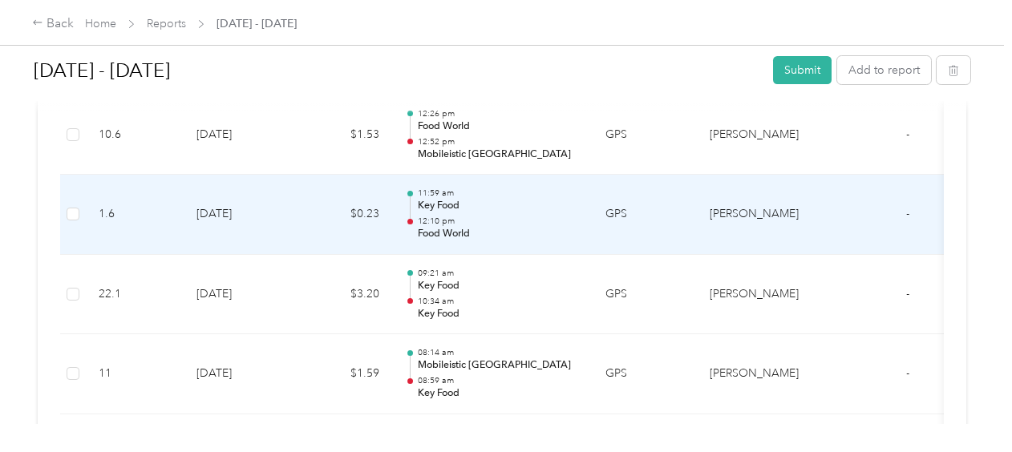
click at [430, 216] on p "12:10 pm" at bounding box center [499, 221] width 162 height 11
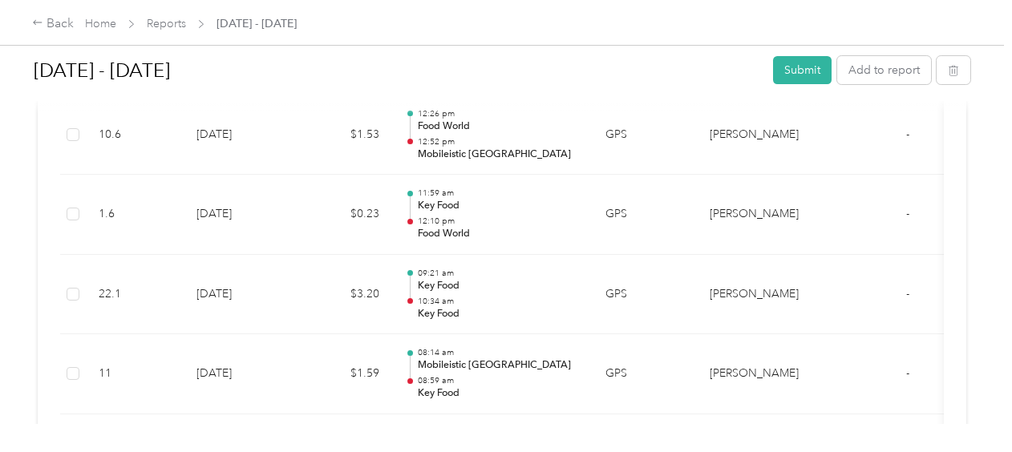
click at [430, 452] on div "Trip details Save This trip cannot be edited because it is either under review,…" at bounding box center [502, 452] width 1004 height 0
click at [430, 214] on div "Trip details Save This trip cannot be edited because it is either under review,…" at bounding box center [611, 226] width 1012 height 452
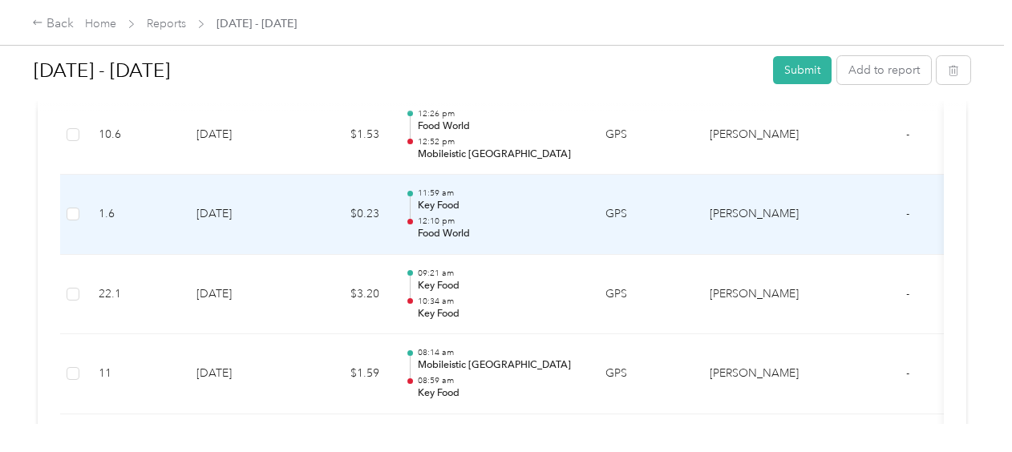
click at [430, 216] on p "12:10 pm" at bounding box center [499, 221] width 162 height 11
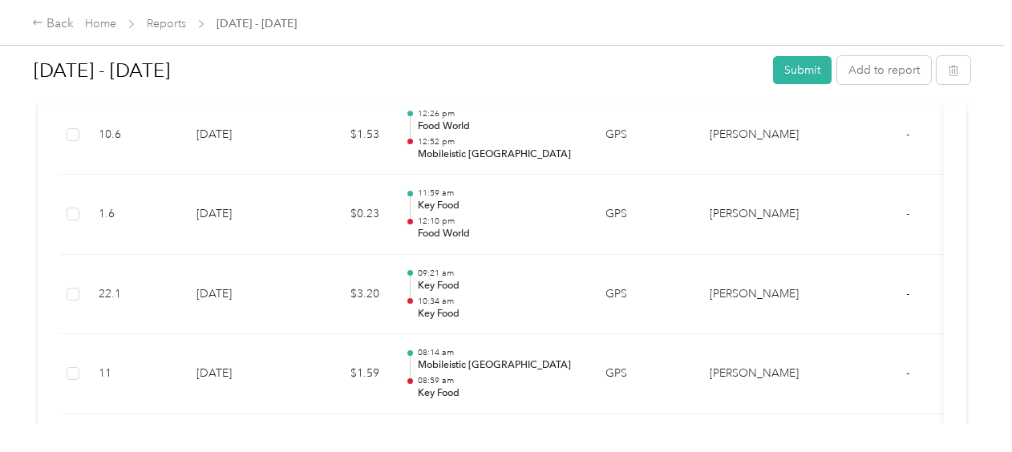
click at [430, 452] on div "Trip details Save This trip cannot be edited because it is either under review,…" at bounding box center [502, 452] width 1004 height 0
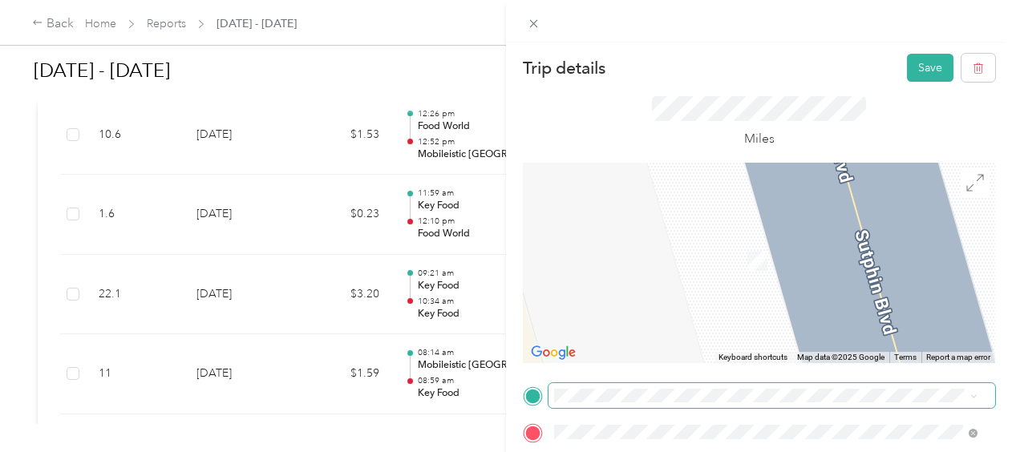
click at [802, 383] on span at bounding box center [772, 396] width 447 height 26
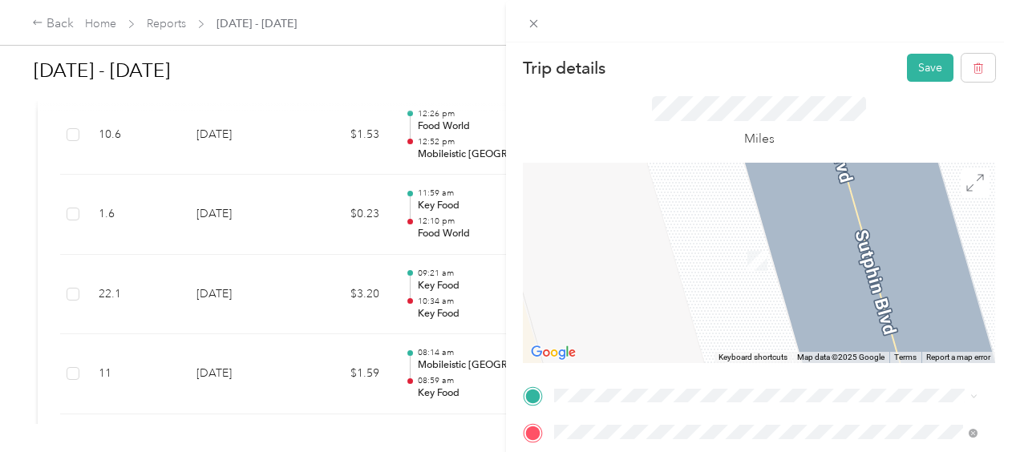
click at [652, 127] on div "Miles" at bounding box center [759, 122] width 214 height 53
click at [797, 344] on div "[STREET_ADDRESS][US_STATE]" at bounding box center [766, 333] width 412 height 22
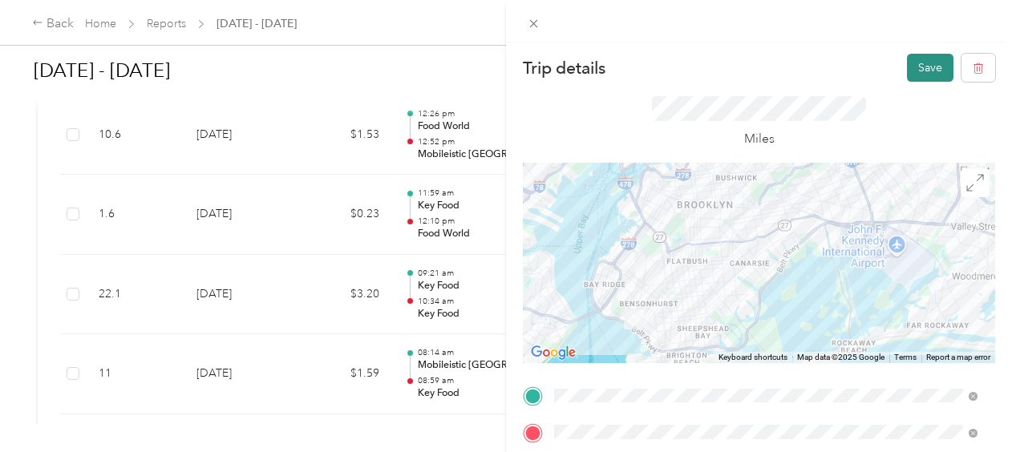
click at [922, 69] on button "Save" at bounding box center [930, 68] width 47 height 28
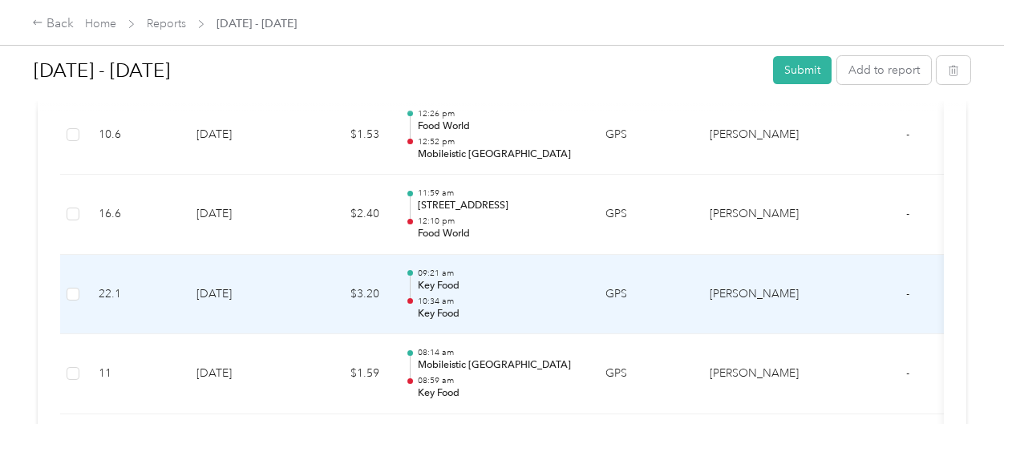
click at [447, 297] on p "10:34 am" at bounding box center [499, 301] width 162 height 11
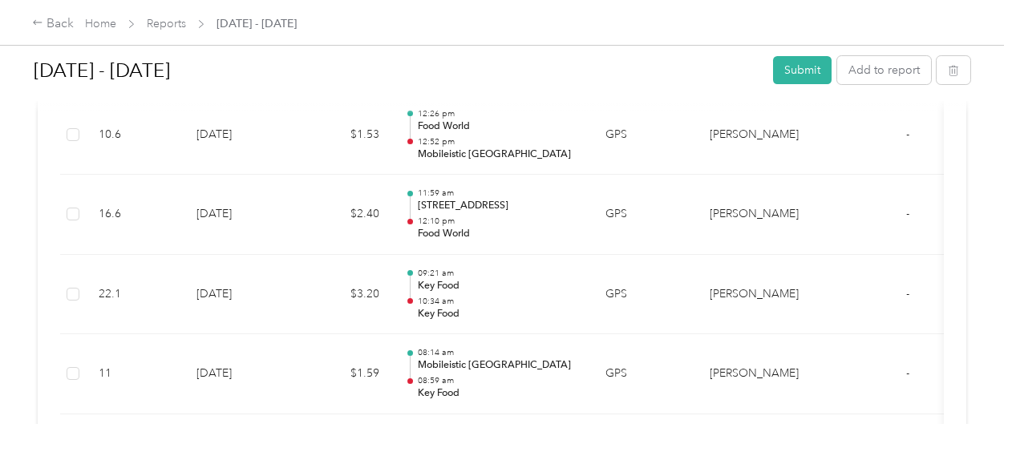
click at [447, 452] on div "Trip details Save This trip cannot be edited because it is either under review,…" at bounding box center [502, 452] width 1004 height 0
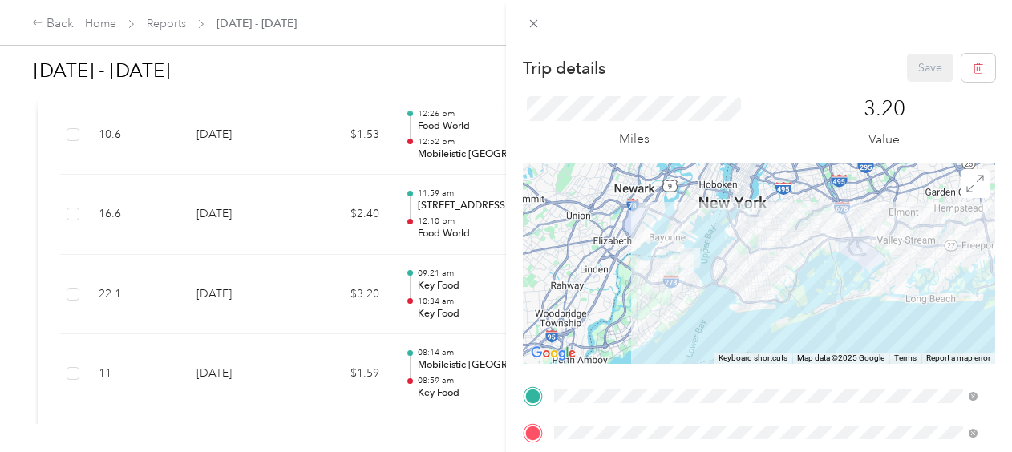
click at [469, 221] on div "Trip details Save This trip cannot be edited because it is either under review,…" at bounding box center [506, 226] width 1012 height 452
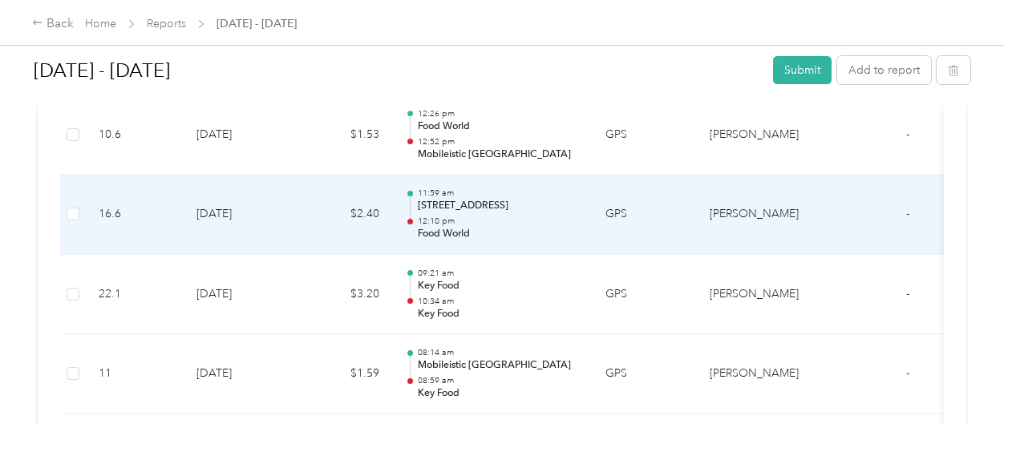
click at [469, 221] on p "12:10 pm" at bounding box center [499, 221] width 162 height 11
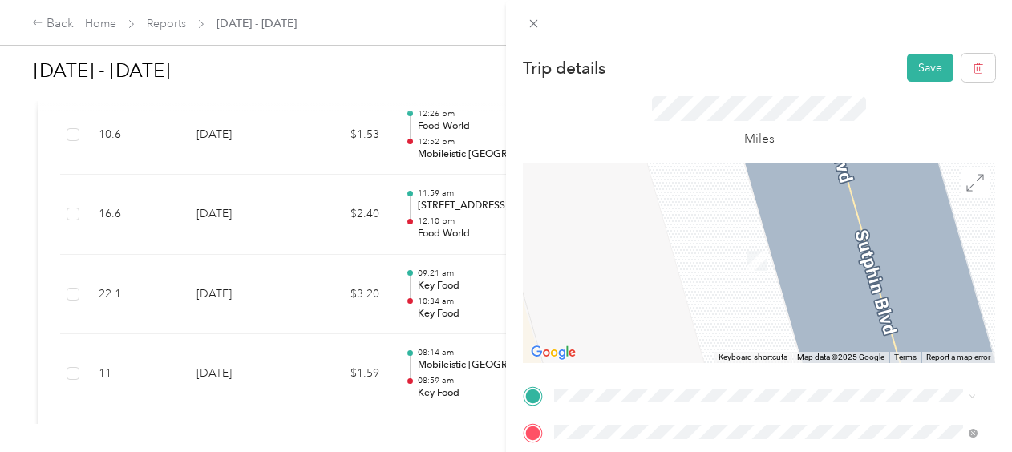
click at [687, 227] on span "[STREET_ADDRESS]" at bounding box center [636, 230] width 102 height 14
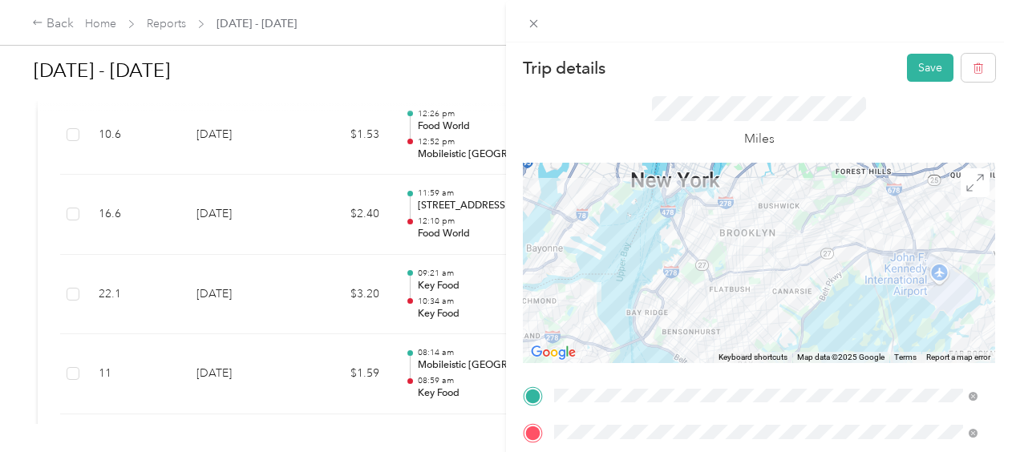
click at [774, 326] on div at bounding box center [759, 263] width 472 height 201
click at [918, 71] on button "Save" at bounding box center [930, 68] width 47 height 28
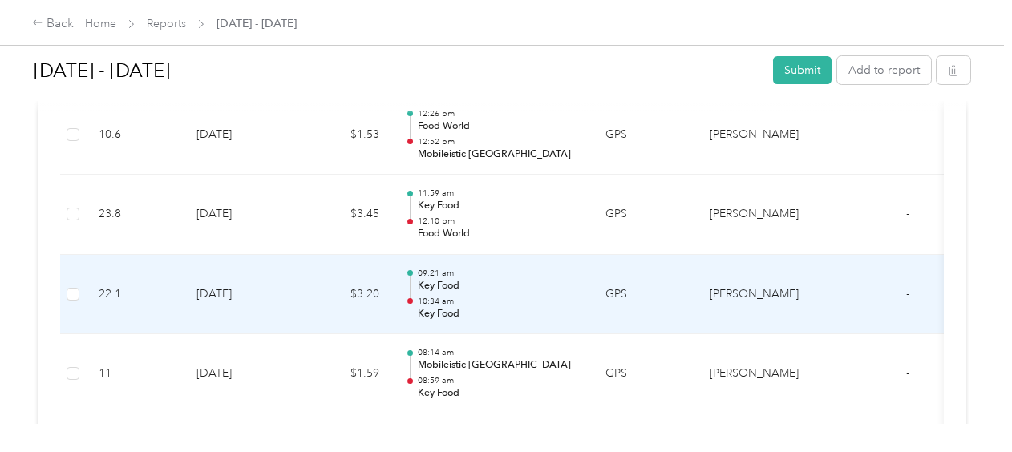
click at [446, 289] on div "09:21 am Key Food 10:34 am Key Food" at bounding box center [499, 295] width 162 height 54
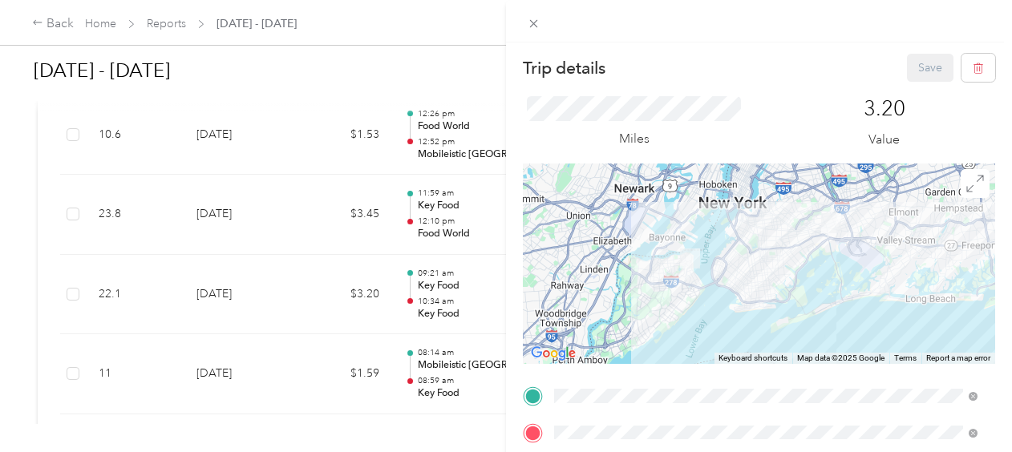
drag, startPoint x: 446, startPoint y: 289, endPoint x: 427, endPoint y: 196, distance: 95.0
click at [427, 196] on div "Trip details Save This trip cannot be edited because it is either under review,…" at bounding box center [506, 226] width 1012 height 452
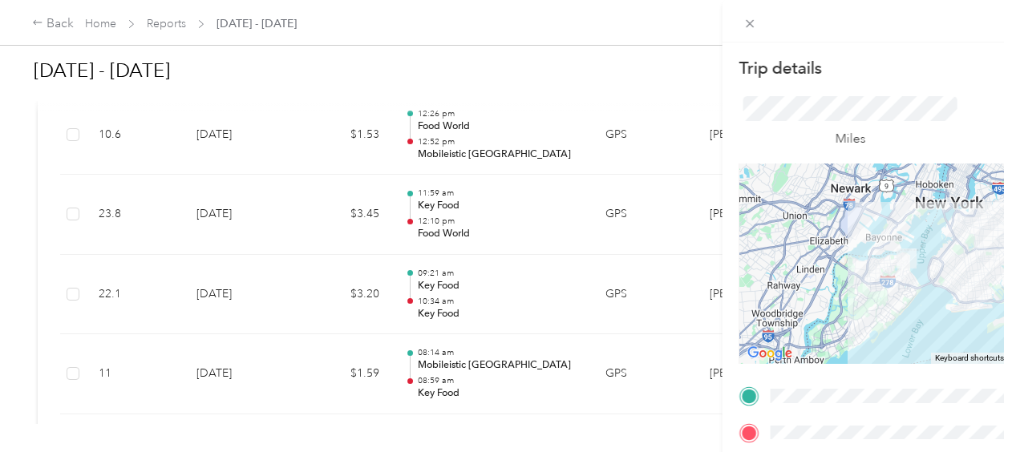
click at [427, 196] on div at bounding box center [506, 226] width 1012 height 452
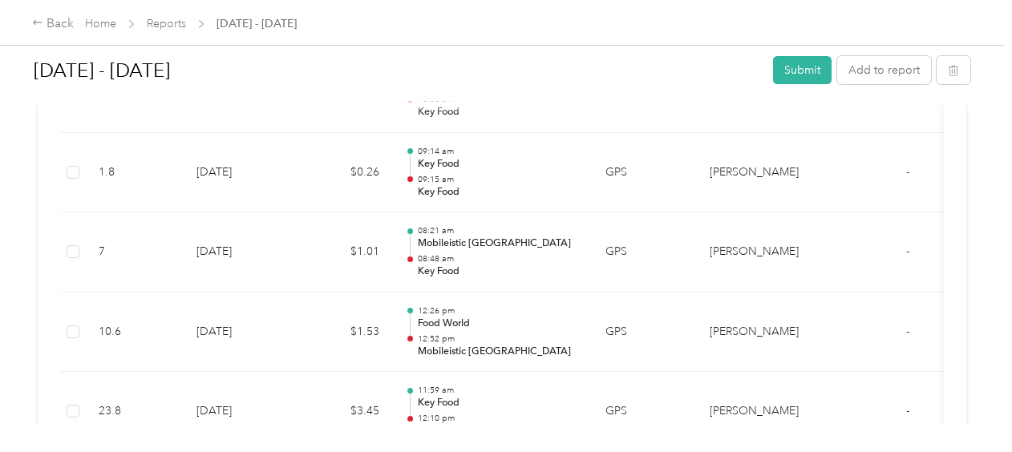
scroll to position [734, 0]
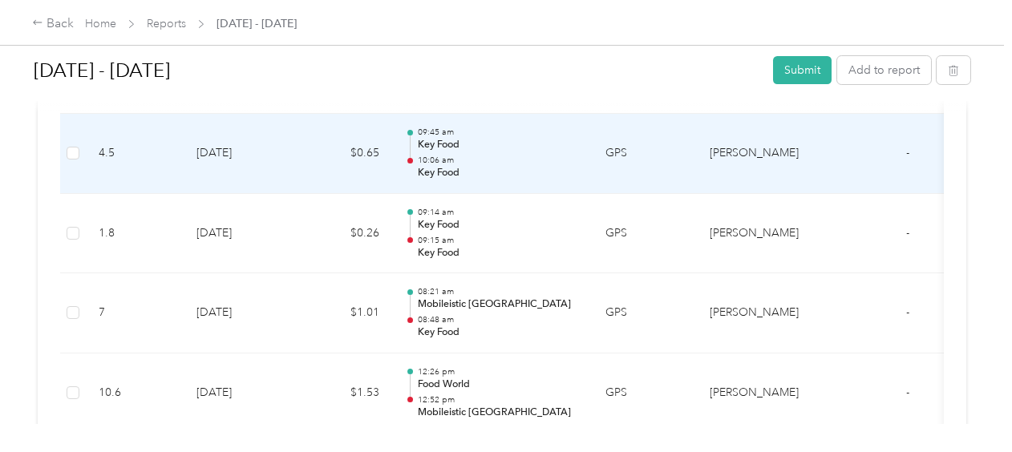
click at [440, 134] on p "09:45 am" at bounding box center [499, 132] width 162 height 11
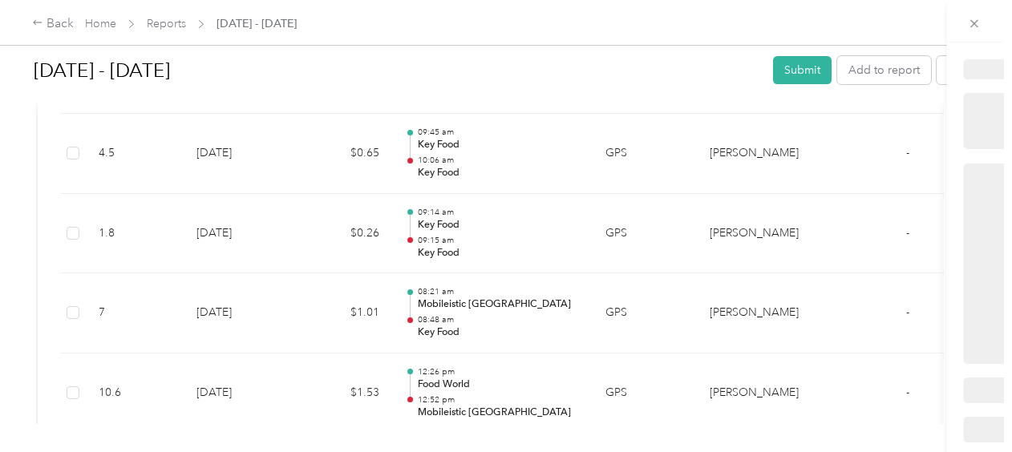
click at [440, 452] on div at bounding box center [502, 452] width 1004 height 0
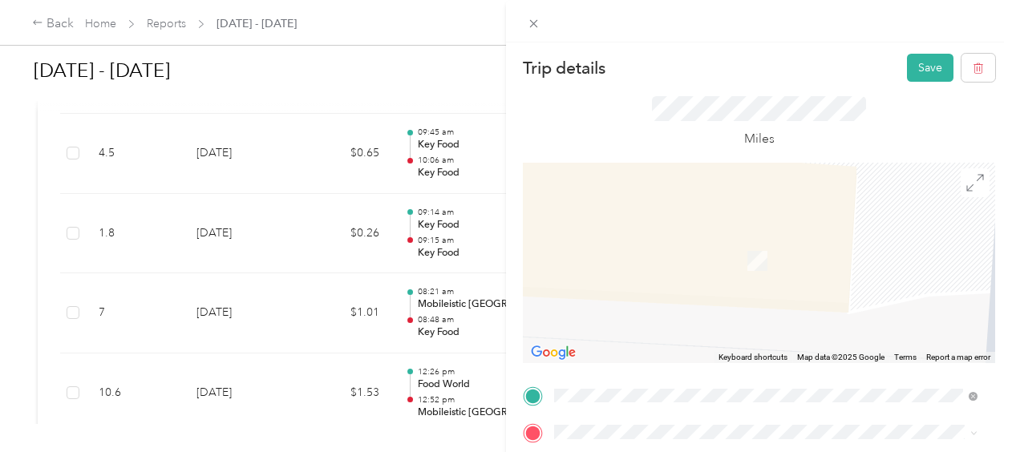
click at [687, 375] on span "[STREET_ADDRESS]" at bounding box center [636, 370] width 102 height 14
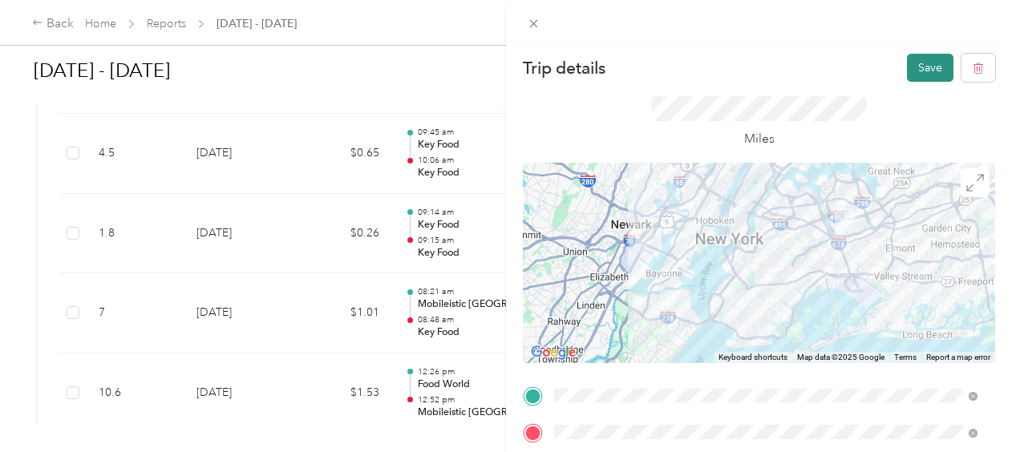
click at [915, 63] on button "Save" at bounding box center [930, 68] width 47 height 28
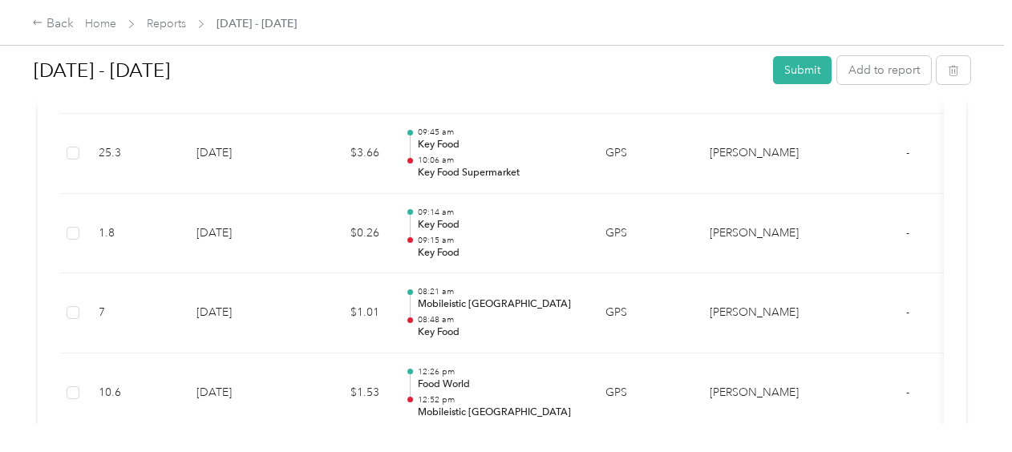
scroll to position [591, 0]
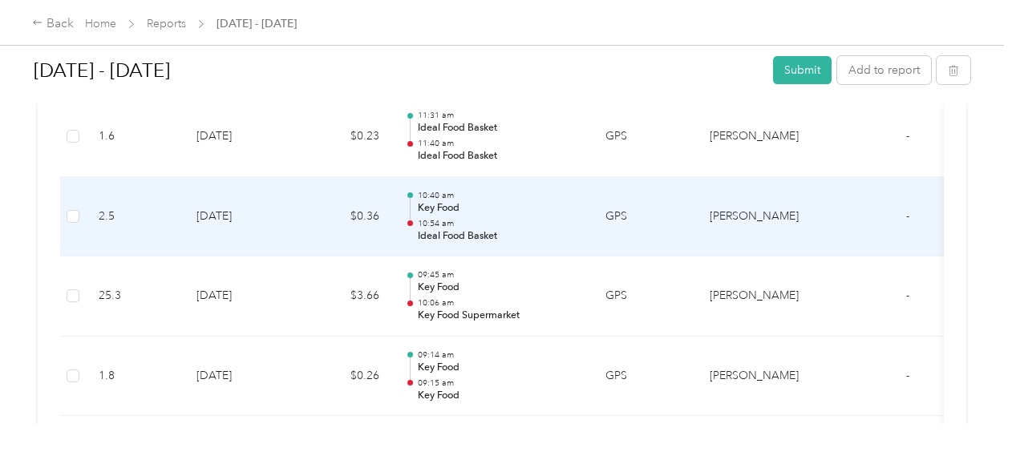
click at [443, 218] on p "10:54 am" at bounding box center [499, 223] width 162 height 11
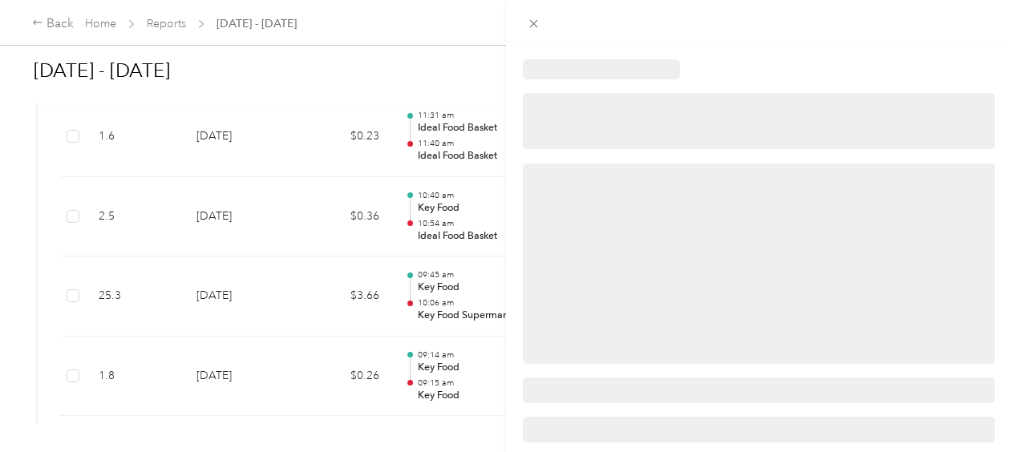
click at [443, 217] on div at bounding box center [506, 226] width 1012 height 452
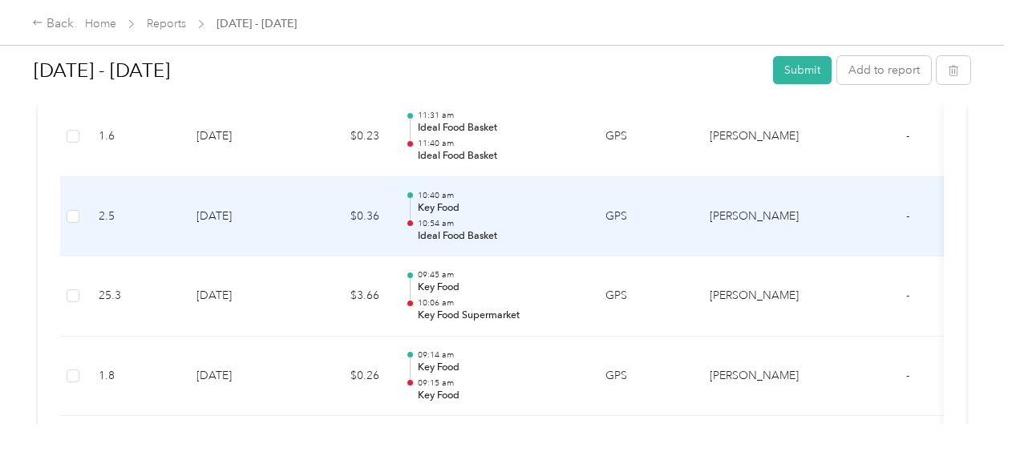
click at [443, 218] on p "10:54 am" at bounding box center [499, 223] width 162 height 11
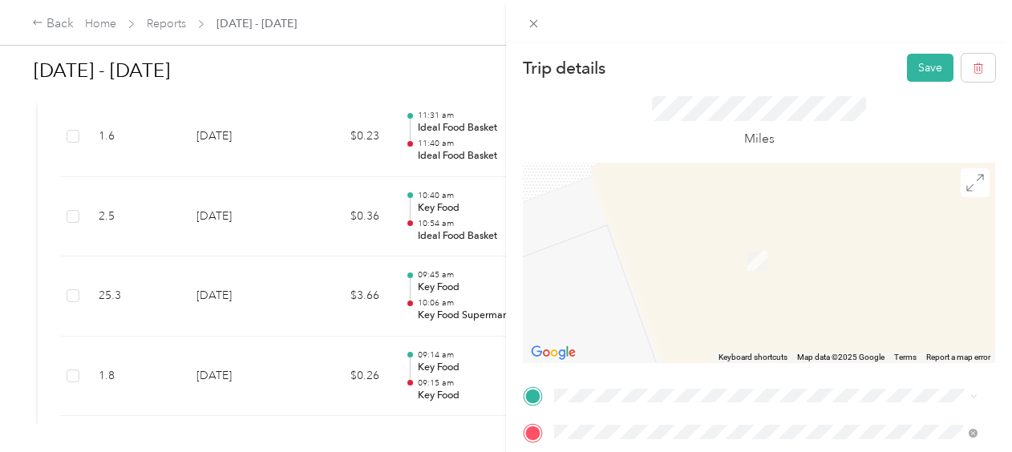
click at [761, 209] on div "TEAM Key Food Supermarket" at bounding box center [673, 200] width 176 height 20
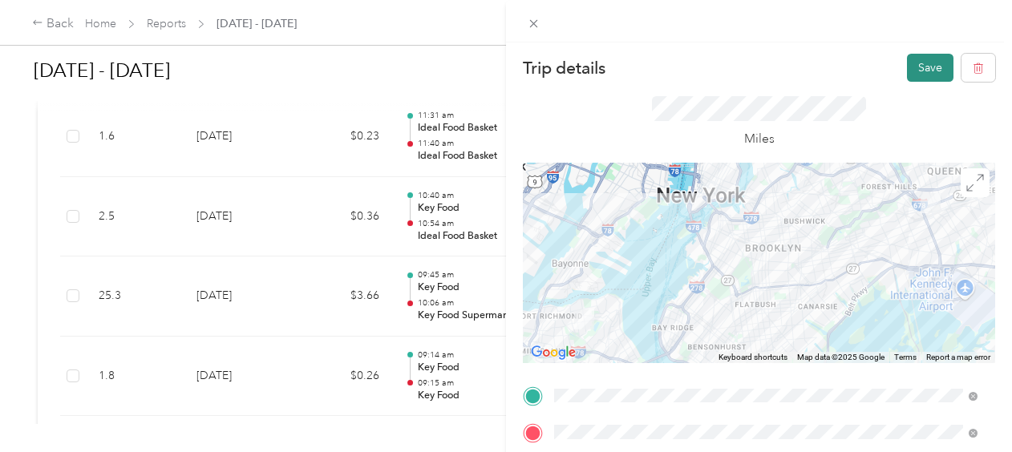
click at [916, 71] on button "Save" at bounding box center [930, 68] width 47 height 28
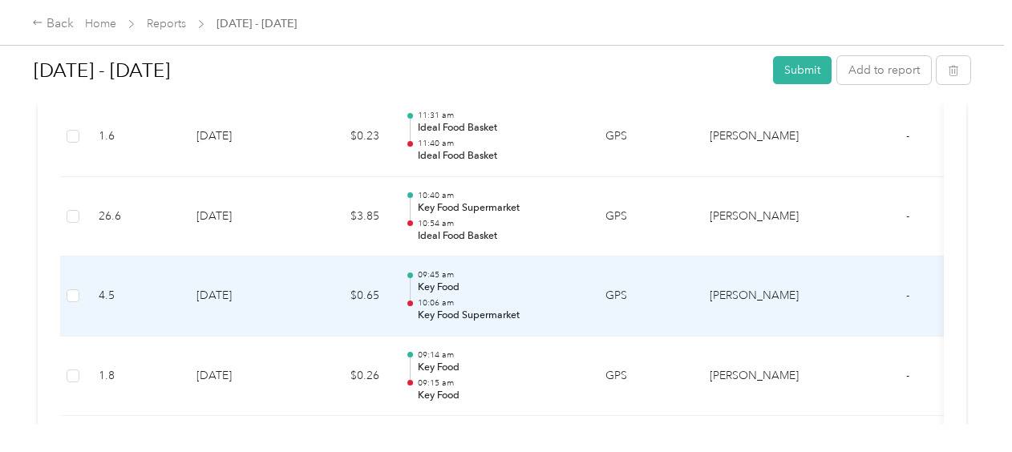
click at [446, 298] on p "10:06 am" at bounding box center [499, 303] width 162 height 11
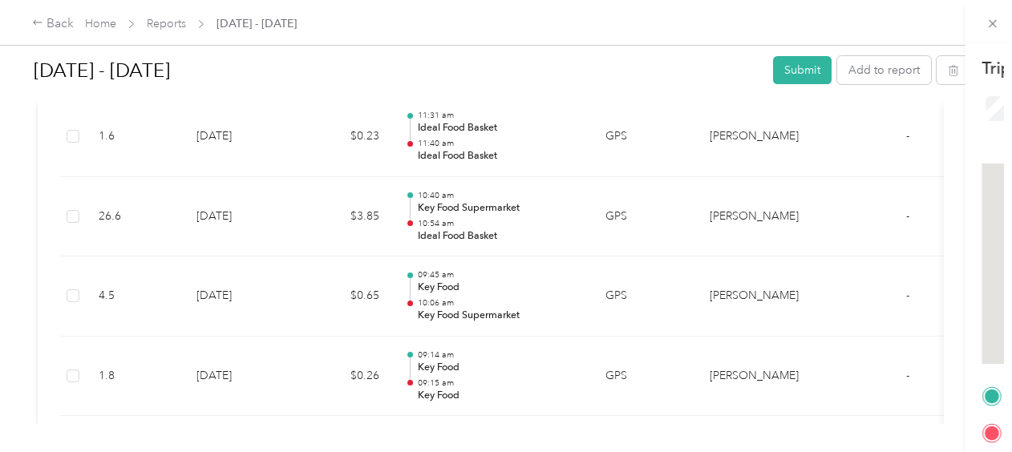
click at [446, 452] on div "Trip details Save This trip cannot be edited because it is either under review,…" at bounding box center [502, 452] width 1004 height 0
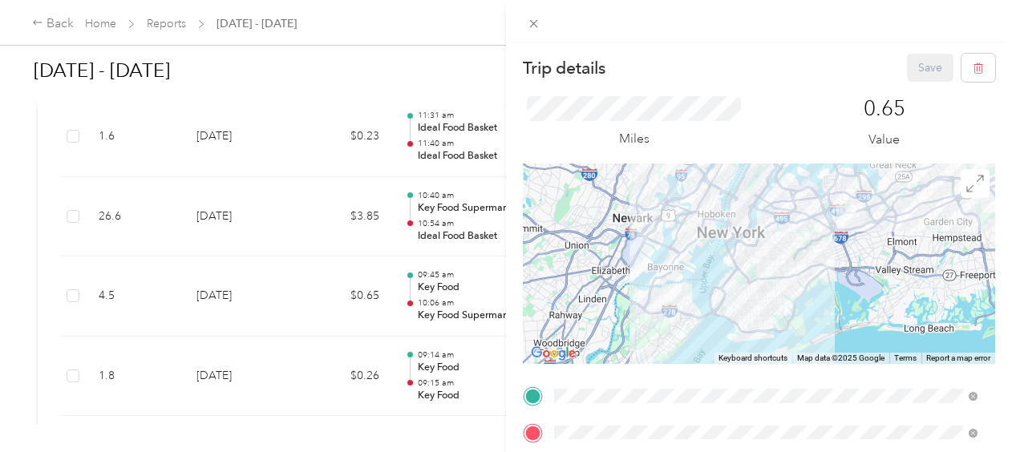
click at [445, 212] on div "Trip details Save This trip cannot be edited because it is either under review,…" at bounding box center [506, 226] width 1012 height 452
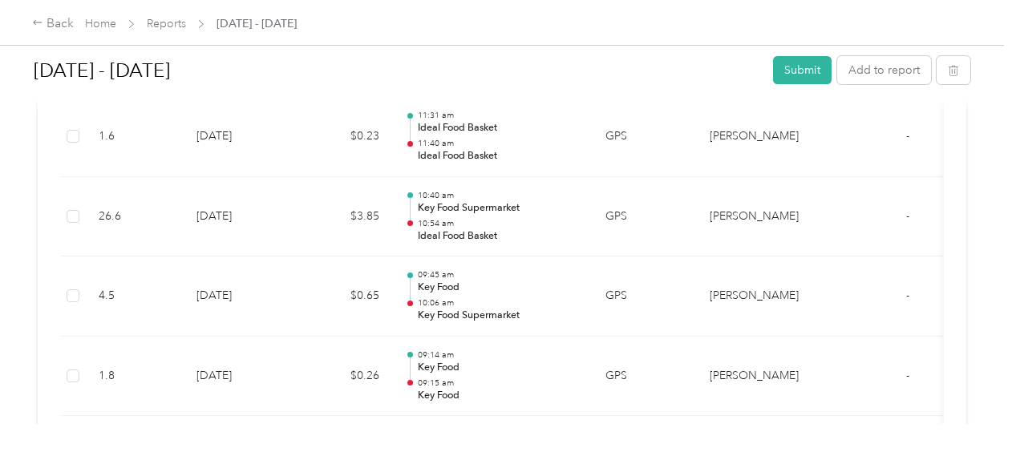
click at [445, 452] on div "Trip details Save This trip cannot be edited because it is either under review,…" at bounding box center [502, 452] width 1004 height 0
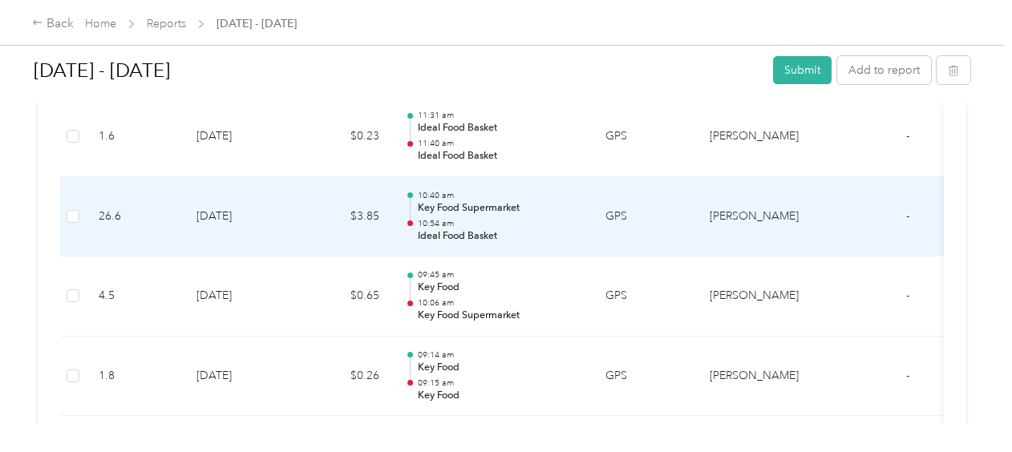
click at [445, 212] on p "Key Food Supermarket" at bounding box center [499, 208] width 162 height 14
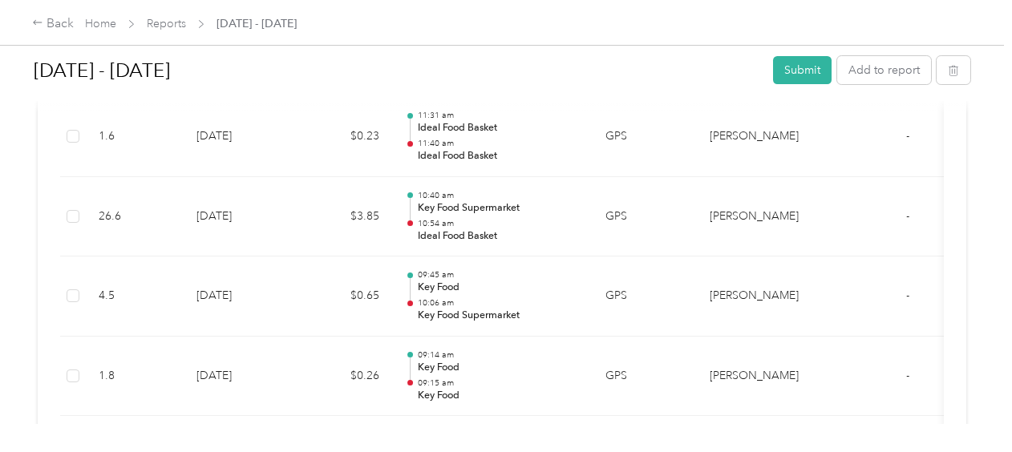
click at [445, 452] on div "Trip details Save This trip cannot be edited because it is either under review,…" at bounding box center [502, 452] width 1004 height 0
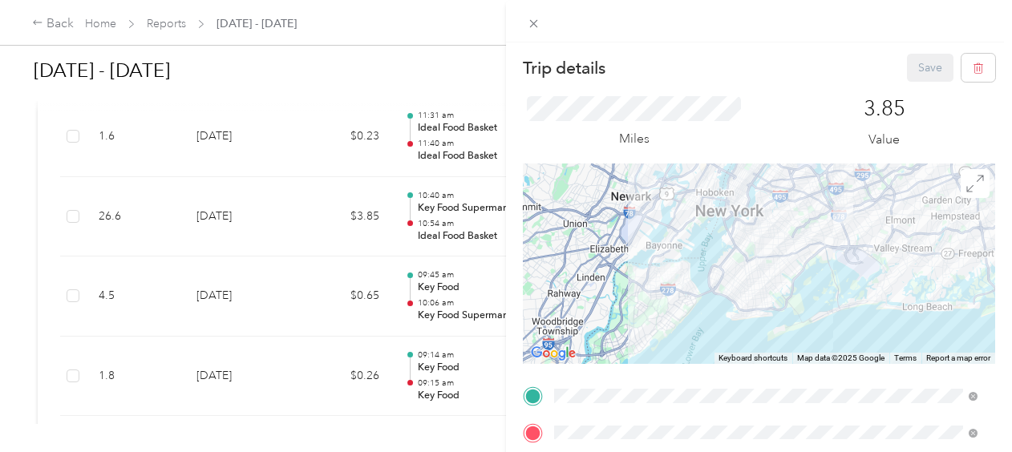
click at [305, 406] on div "Trip details Save This trip cannot be edited because it is either under review,…" at bounding box center [506, 226] width 1012 height 452
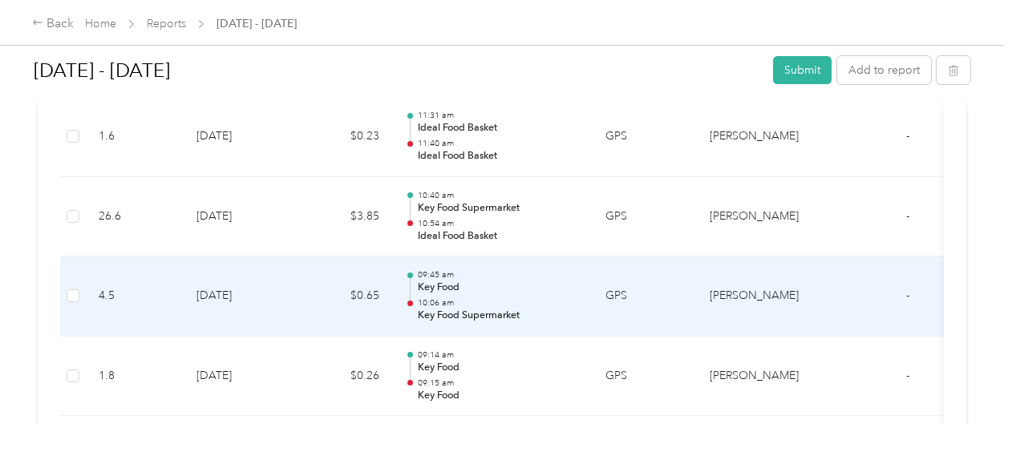
click at [442, 294] on div "09:45 am Key Food 10:06 am Key Food Supermarket" at bounding box center [499, 297] width 162 height 54
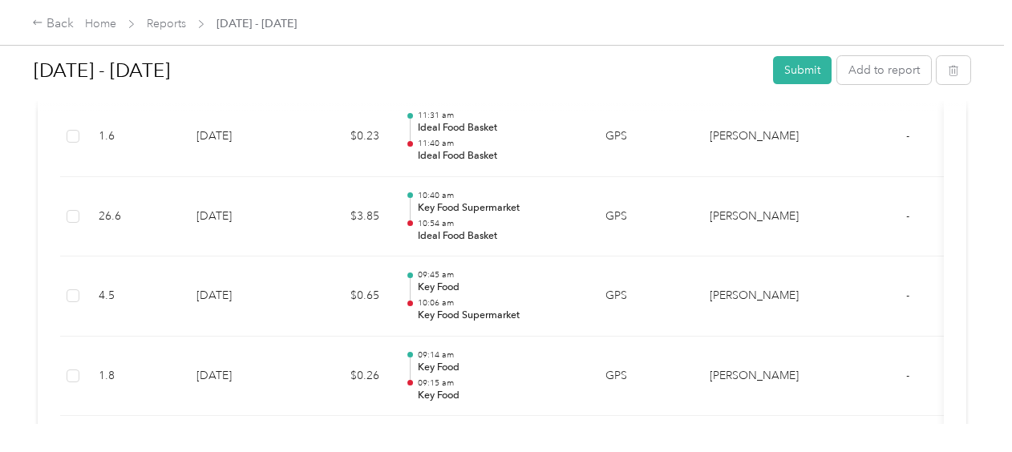
click at [442, 452] on div "Trip details Save This trip cannot be edited because it is either under review,…" at bounding box center [502, 452] width 1004 height 0
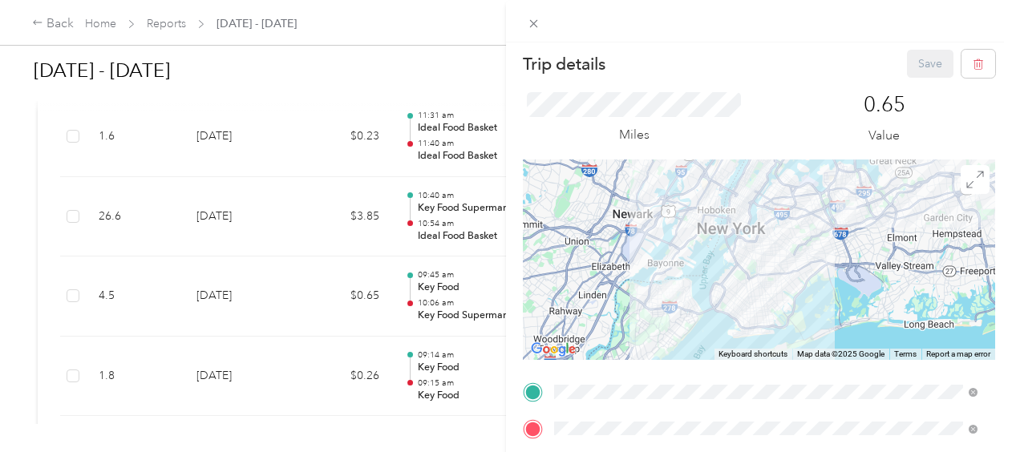
scroll to position [0, 0]
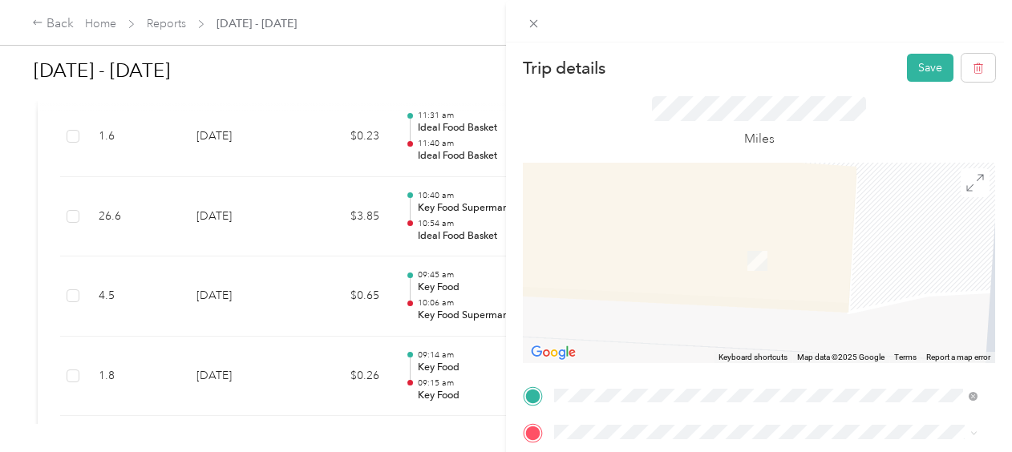
click at [743, 257] on div "[STREET_ADDRESS][US_STATE]" at bounding box center [766, 247] width 412 height 22
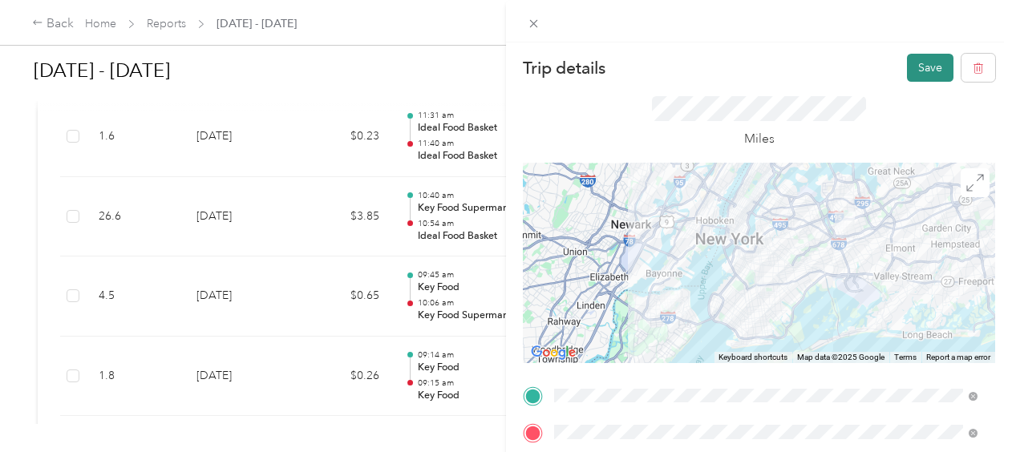
click at [913, 64] on button "Save" at bounding box center [930, 68] width 47 height 28
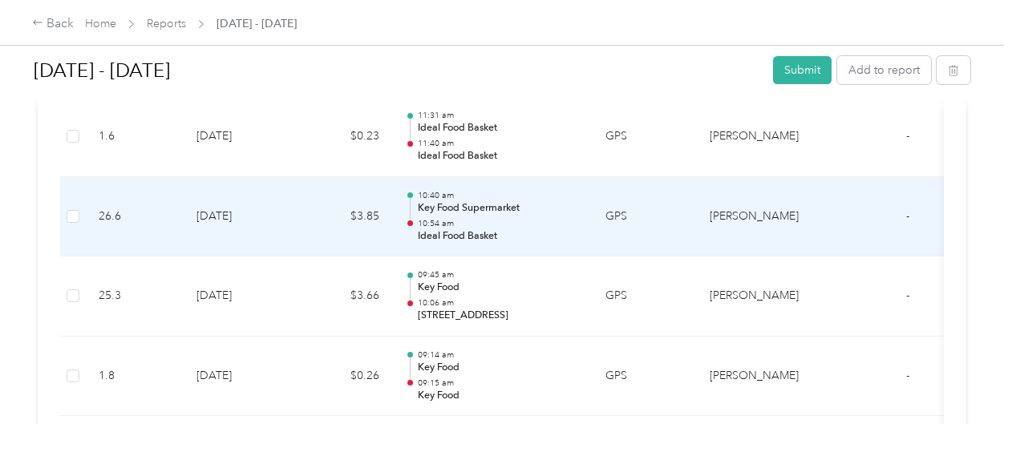
click at [420, 204] on p "Key Food Supermarket" at bounding box center [499, 208] width 162 height 14
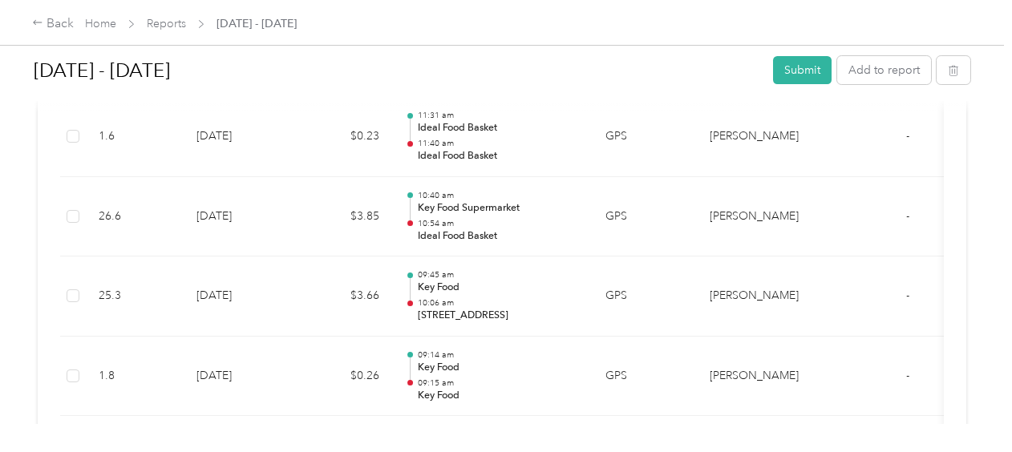
click at [420, 204] on div at bounding box center [506, 226] width 1012 height 452
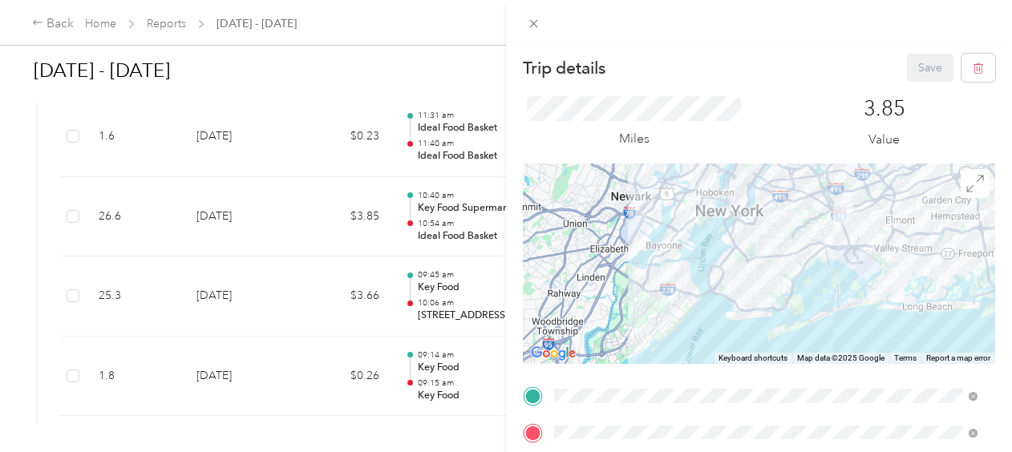
click at [374, 75] on div "Trip details Save This trip cannot be edited because it is either under review,…" at bounding box center [506, 226] width 1012 height 452
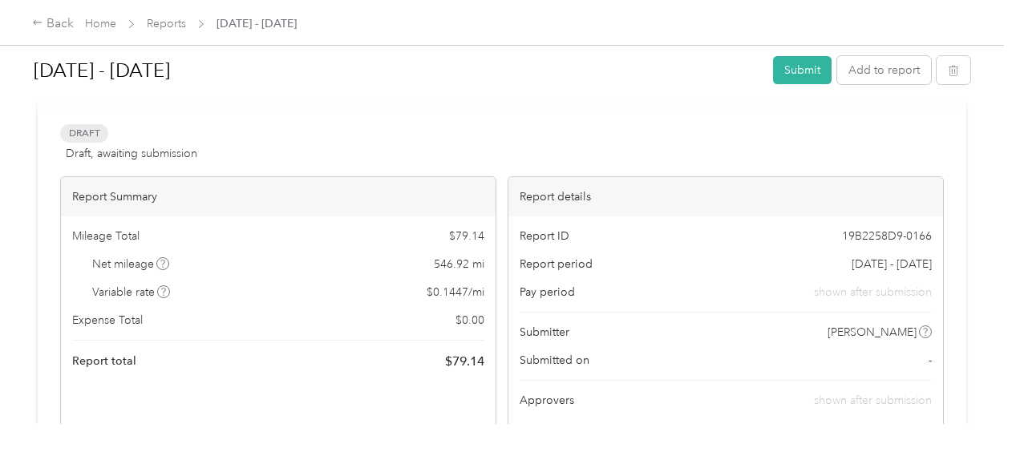
scroll to position [64, 0]
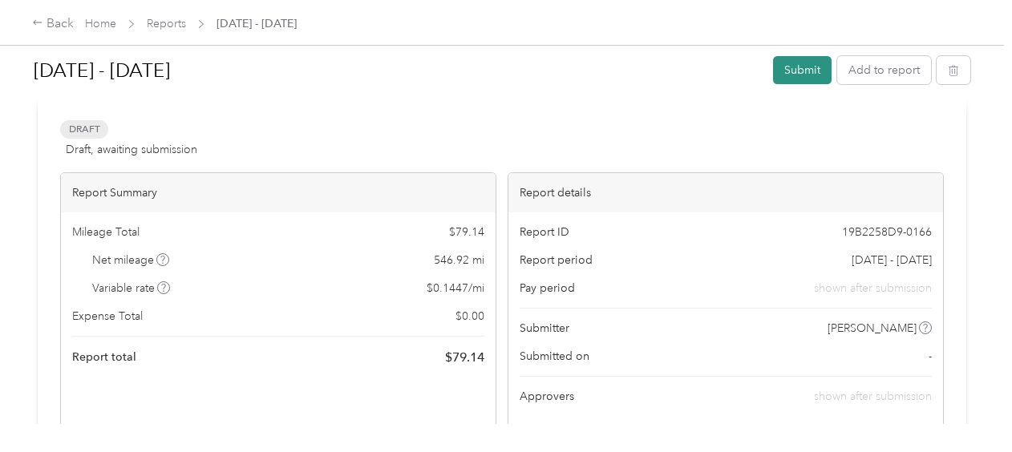
click at [813, 69] on button "Submit" at bounding box center [802, 70] width 59 height 28
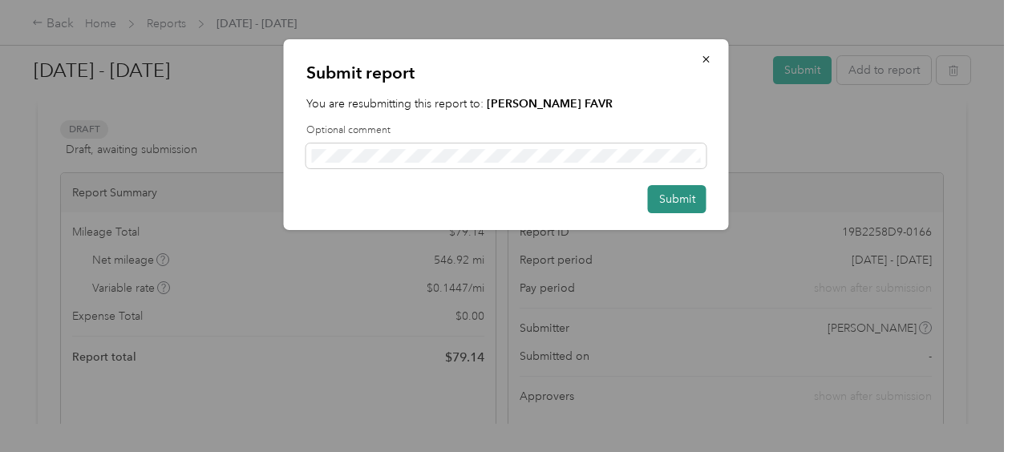
click at [683, 200] on button "Submit" at bounding box center [677, 199] width 59 height 28
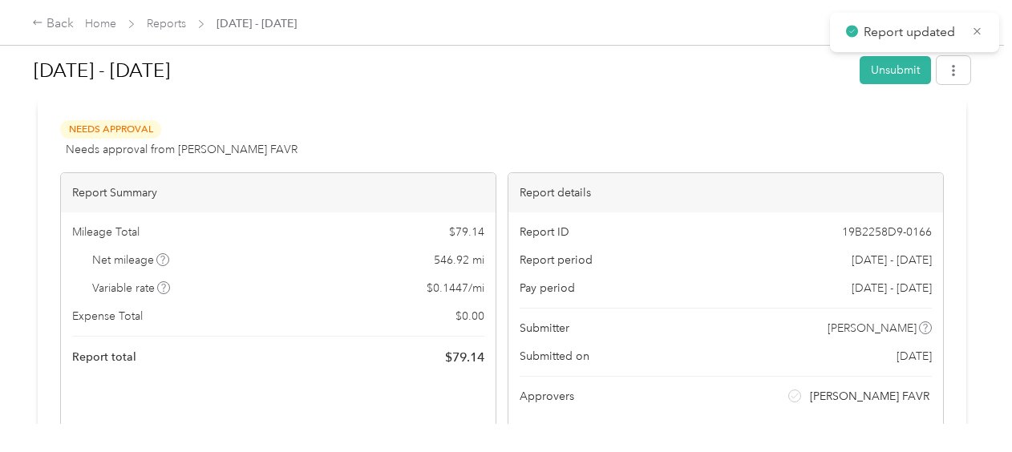
scroll to position [385, 0]
